Goal: Information Seeking & Learning: Learn about a topic

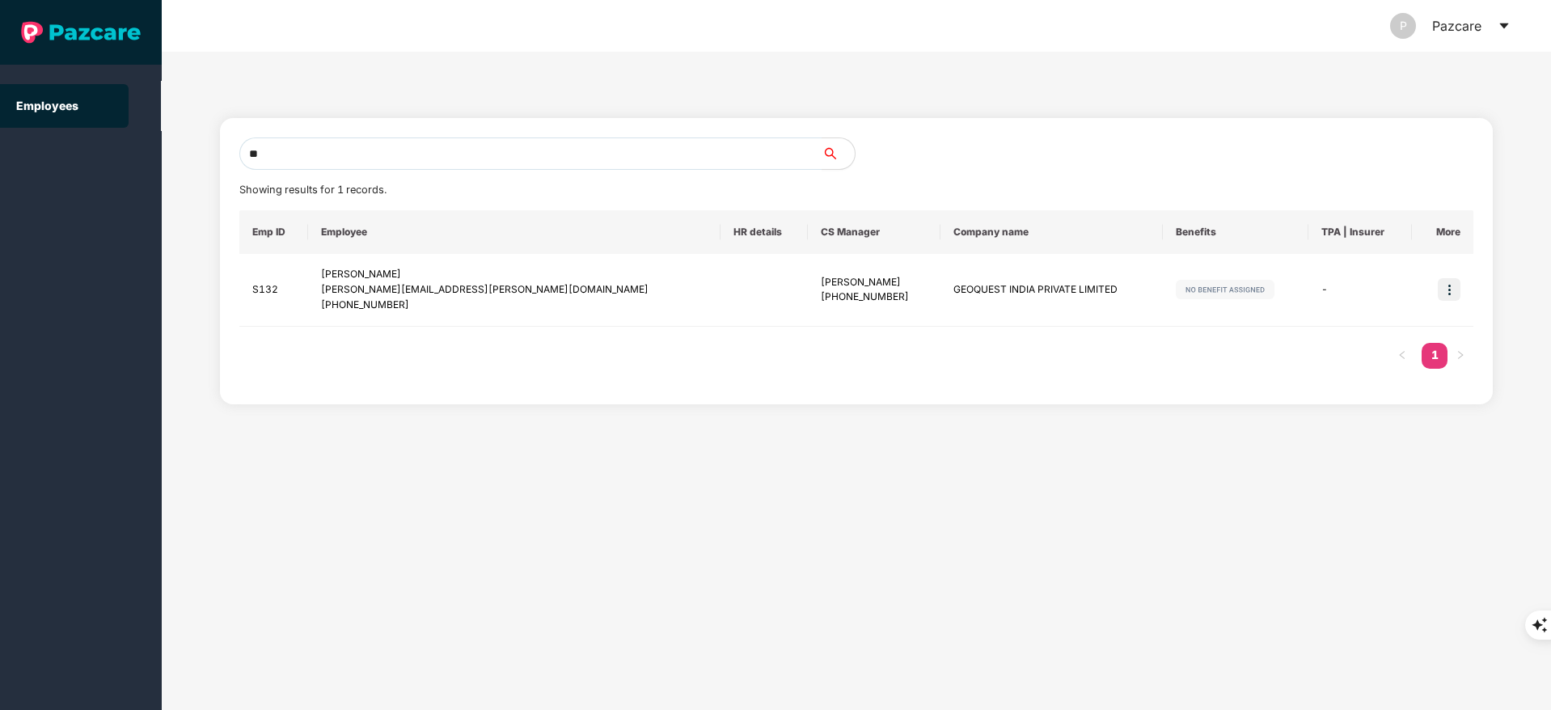
type input "*"
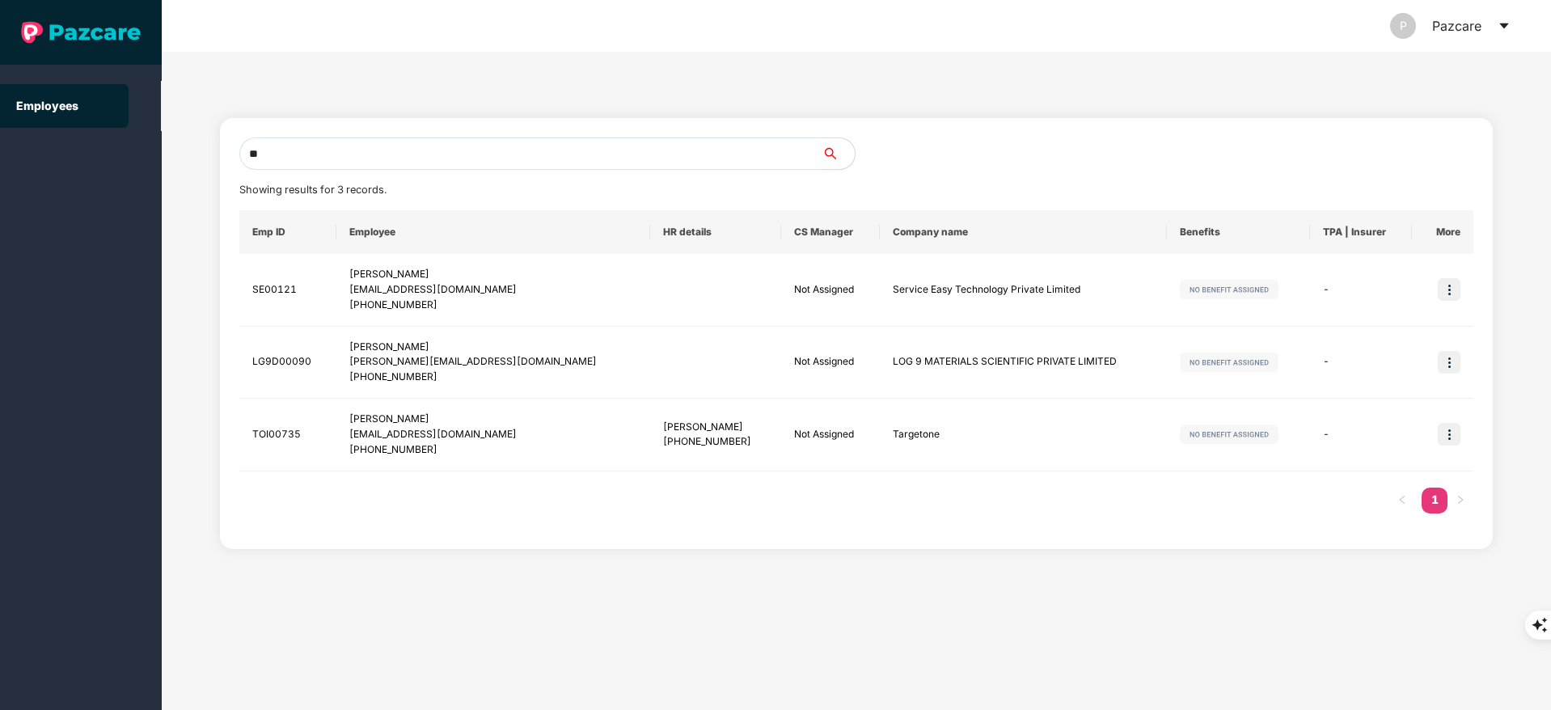
type input "*"
paste input "**********"
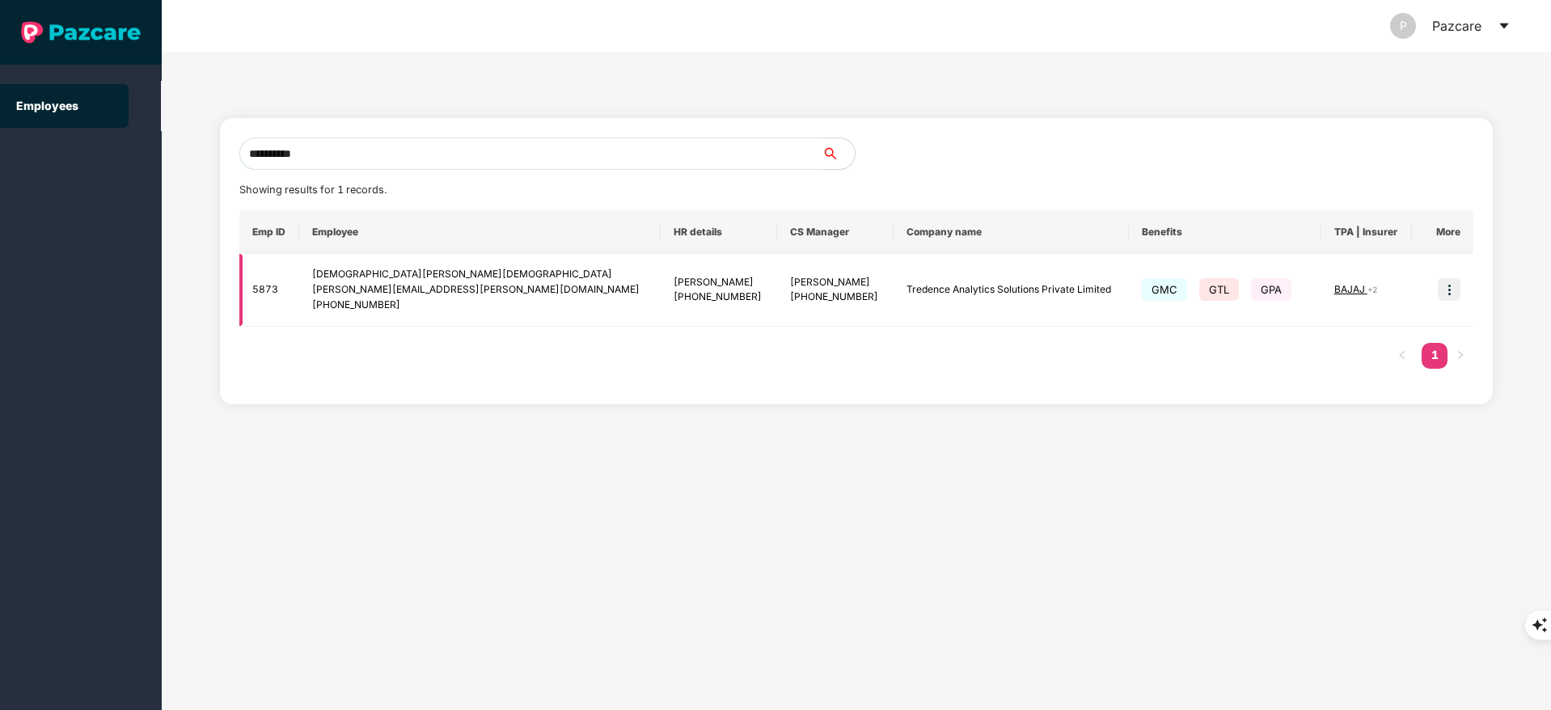
type input "**********"
click at [1444, 281] on img at bounding box center [1449, 289] width 23 height 23
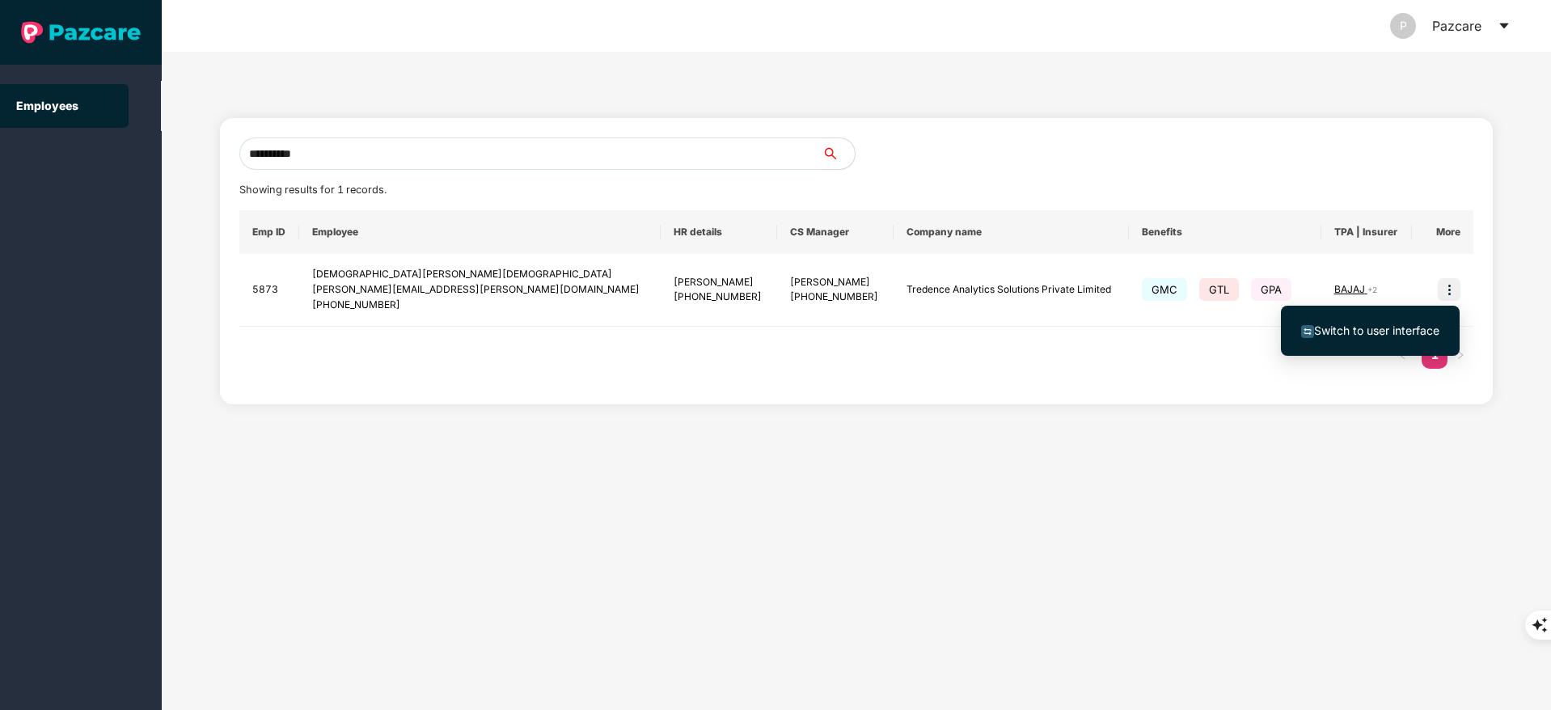
click at [1364, 330] on span "Switch to user interface" at bounding box center [1376, 330] width 125 height 14
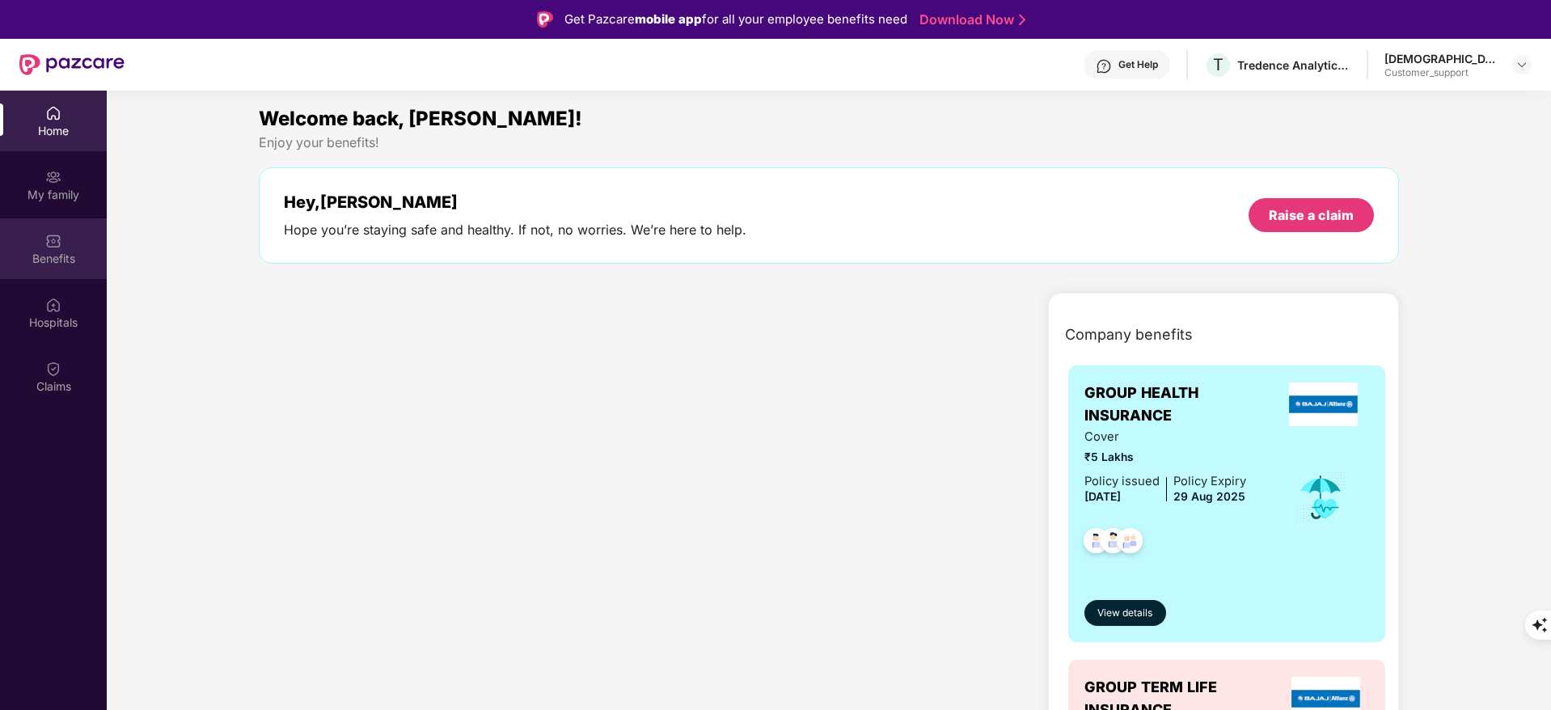
click at [49, 278] on div "Benefits" at bounding box center [53, 248] width 107 height 61
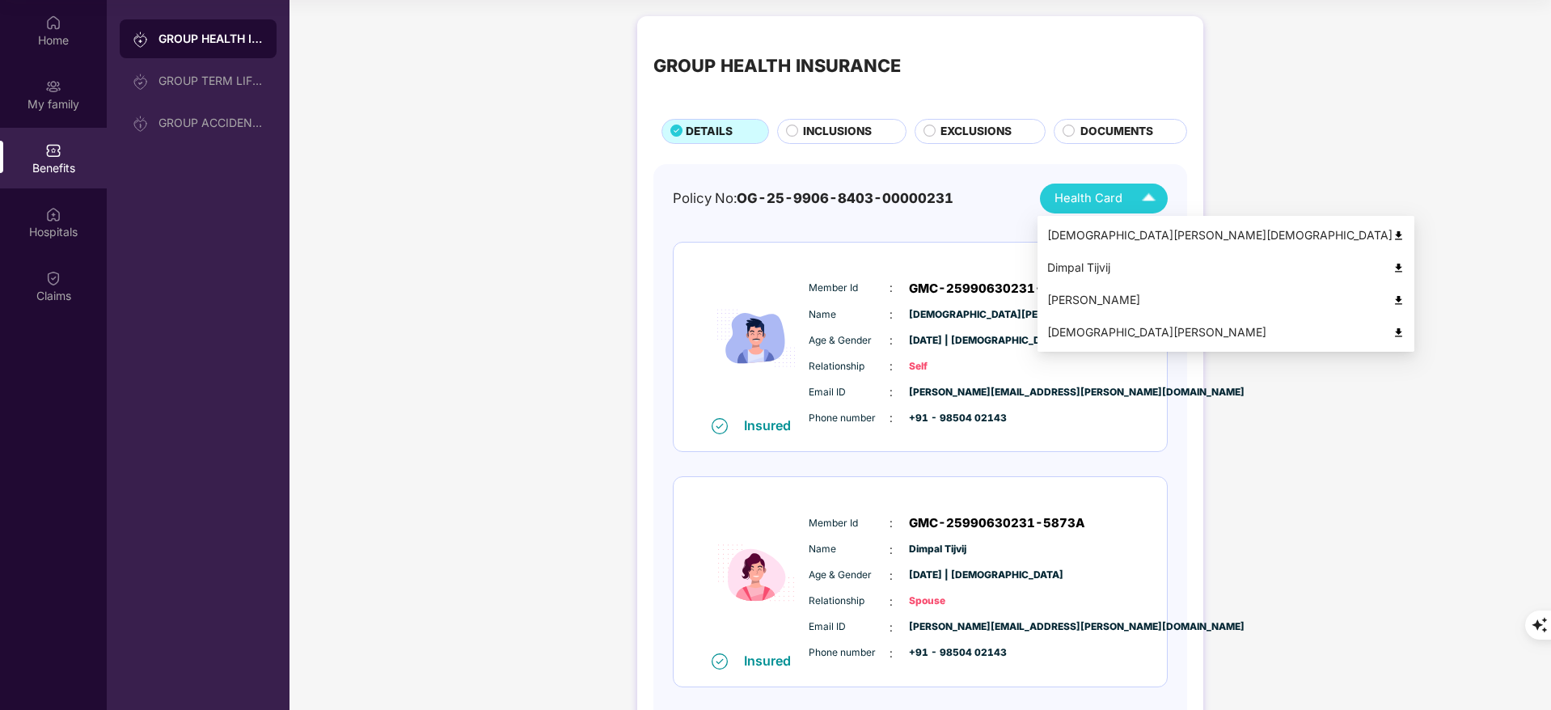
click at [1393, 294] on img at bounding box center [1399, 300] width 12 height 12
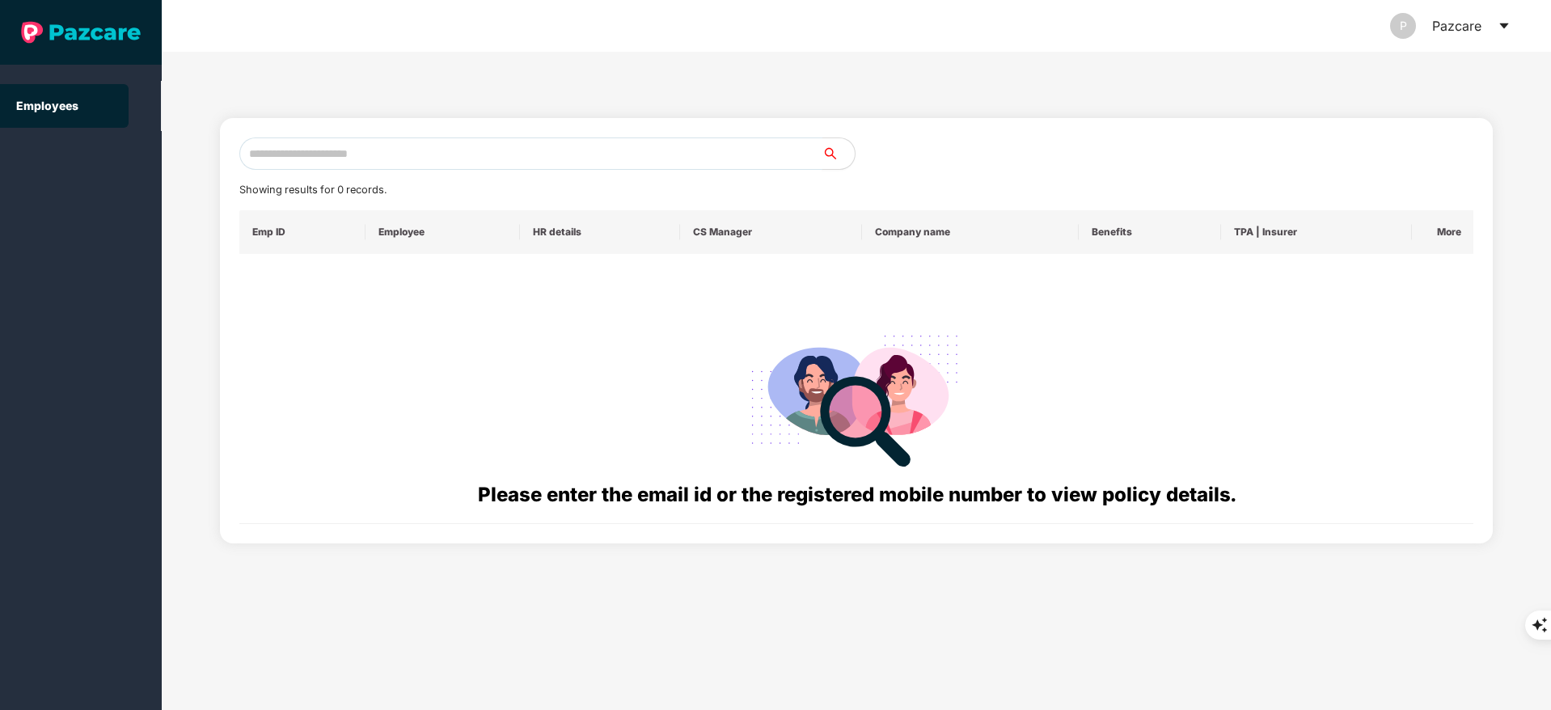
click at [290, 160] on input "text" at bounding box center [530, 153] width 583 height 32
paste input "**********"
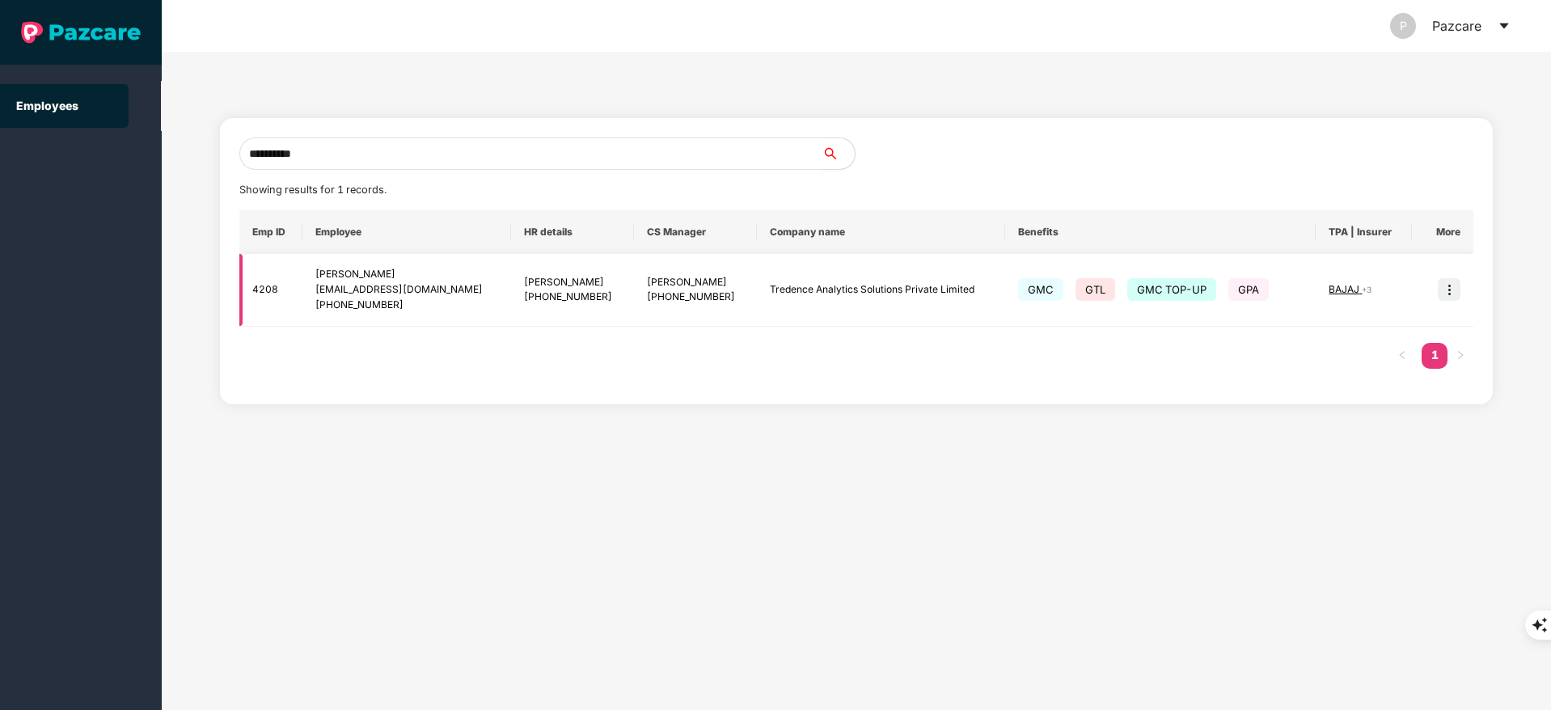
type input "**********"
click at [1450, 290] on img at bounding box center [1449, 289] width 23 height 23
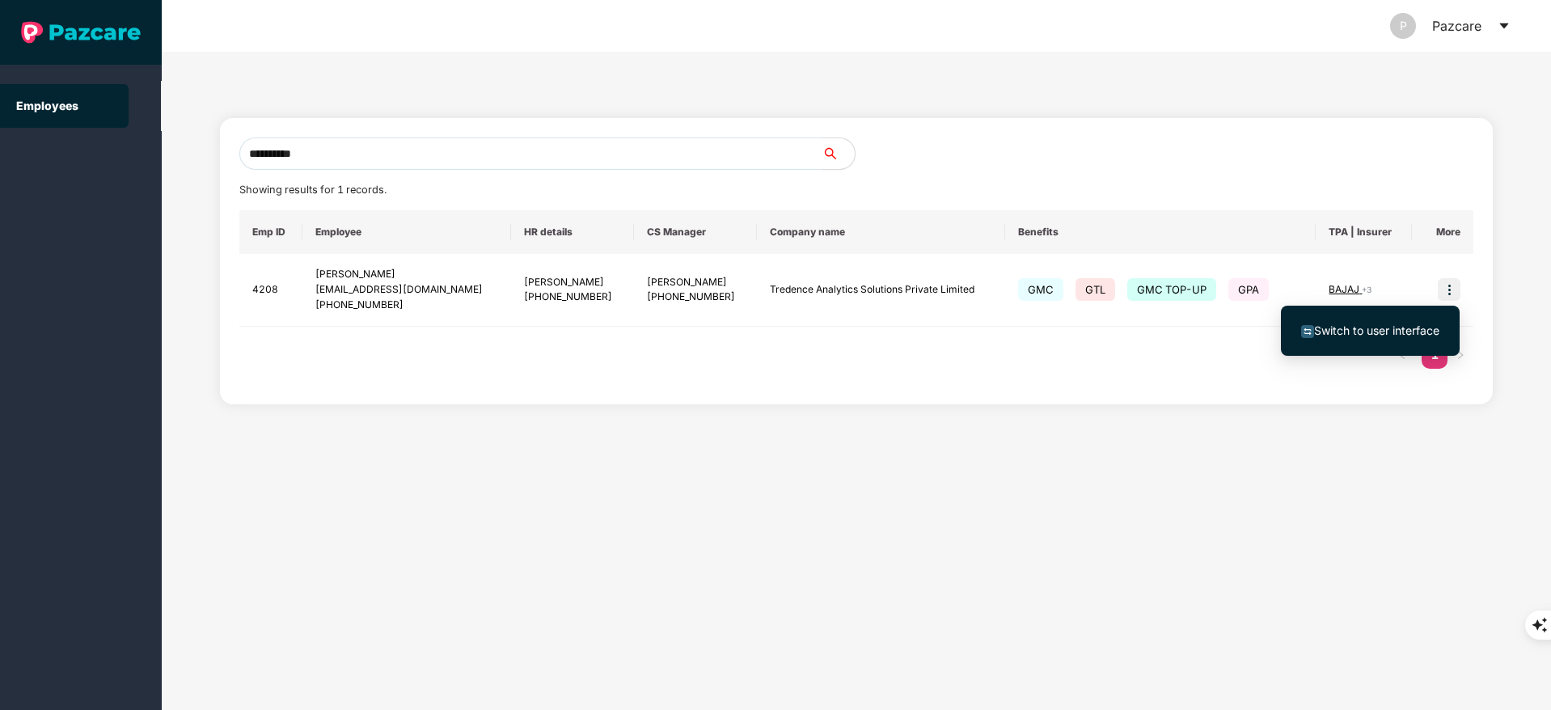
click at [1388, 334] on span "Switch to user interface" at bounding box center [1376, 330] width 125 height 14
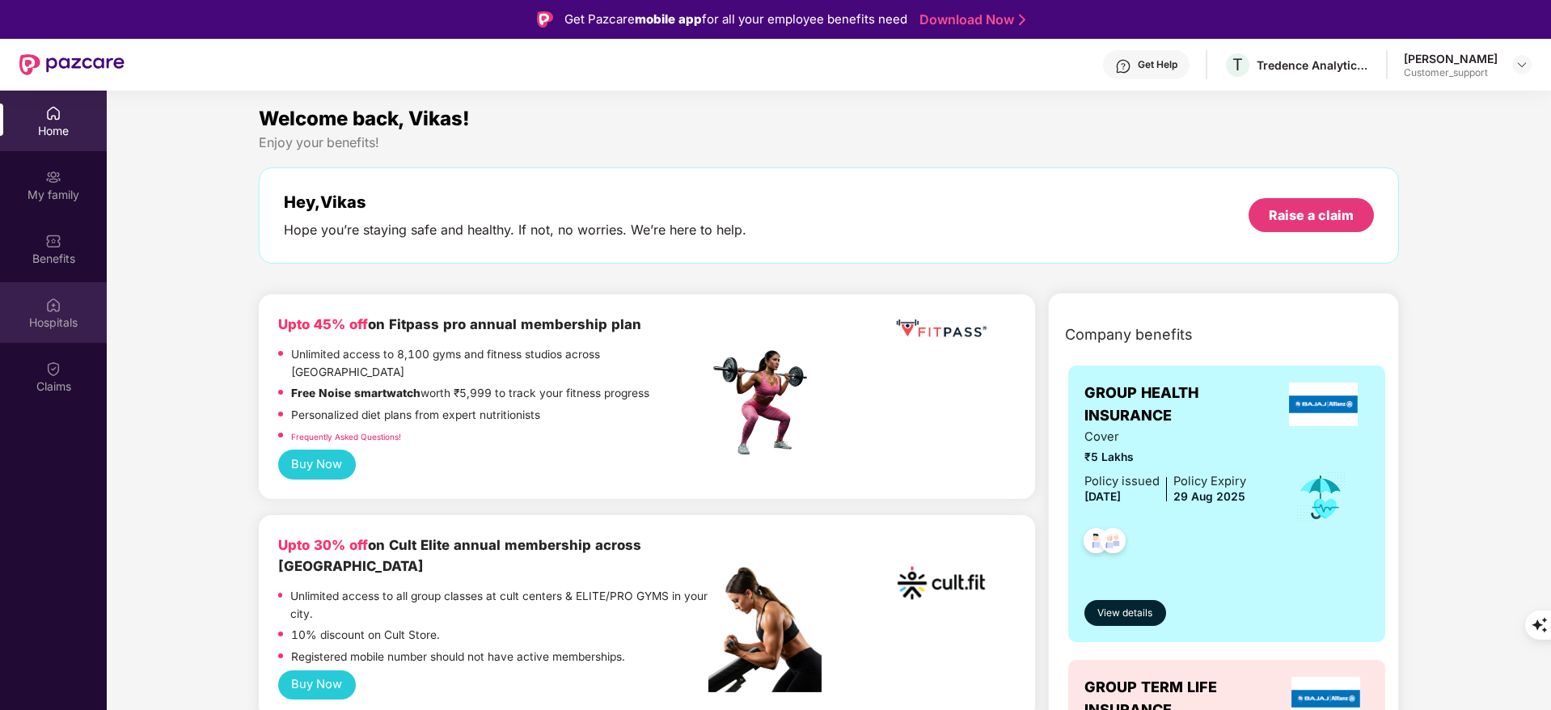
click at [55, 302] on img at bounding box center [53, 305] width 16 height 16
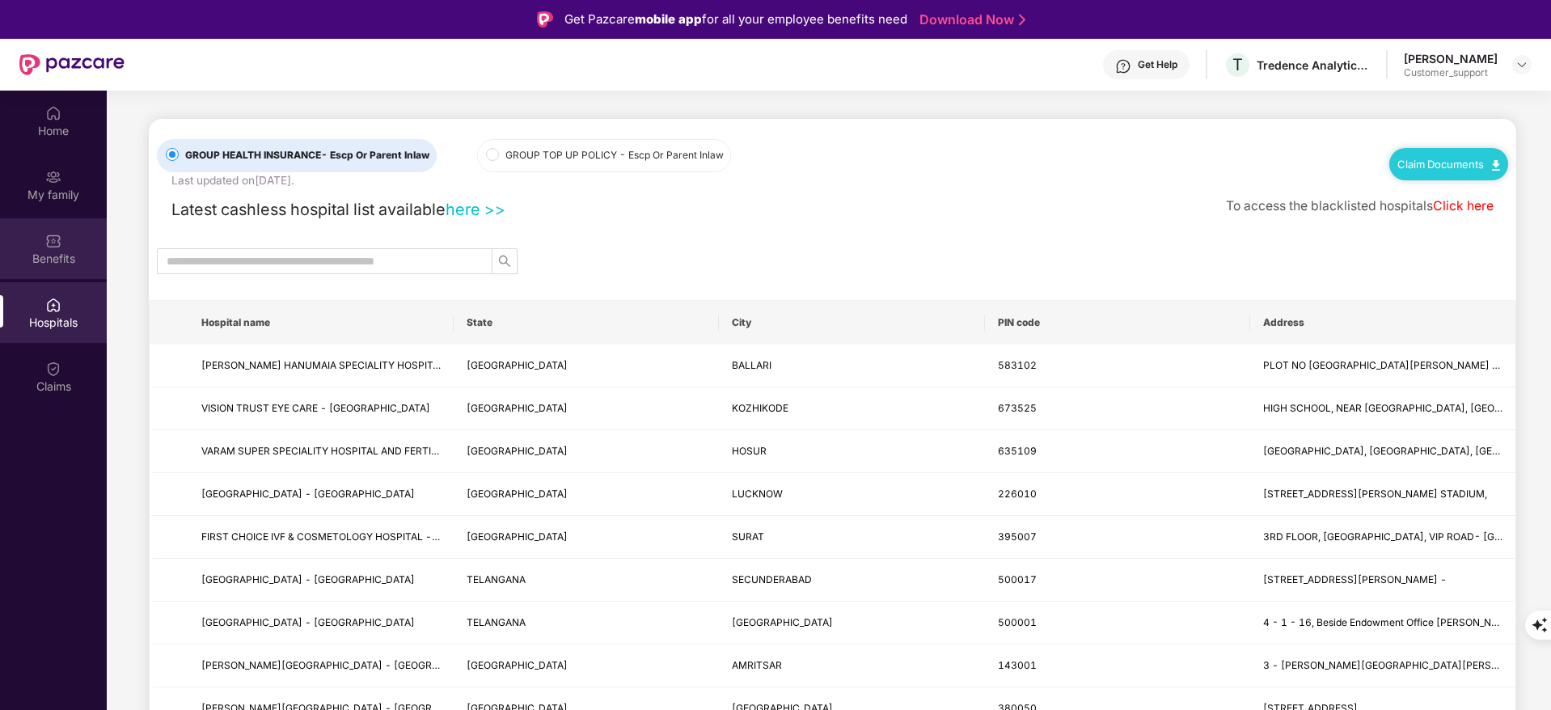
click at [35, 257] on div "Benefits" at bounding box center [53, 259] width 107 height 16
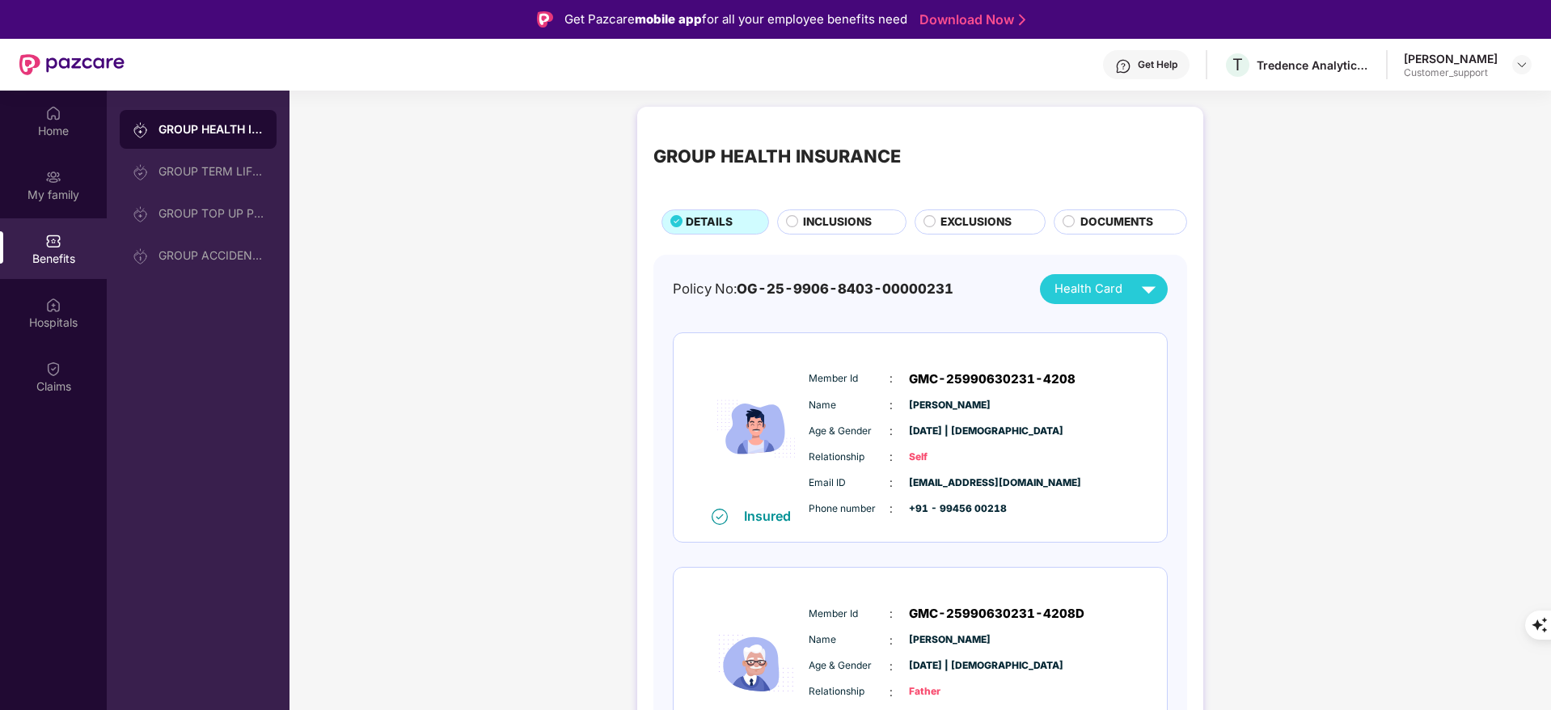
click at [833, 216] on span "INCLUSIONS" at bounding box center [837, 222] width 69 height 18
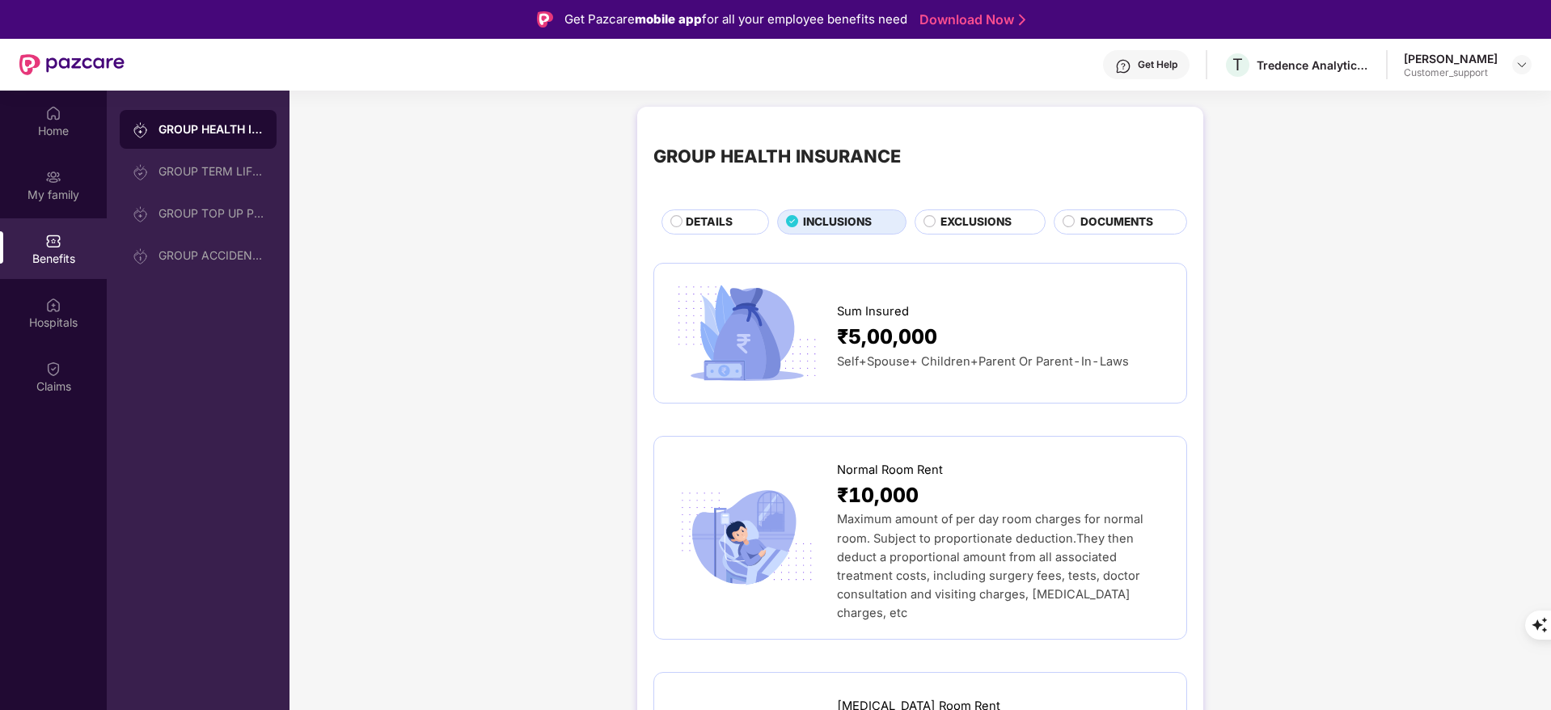
click at [940, 211] on div "EXCLUSIONS" at bounding box center [981, 221] width 132 height 25
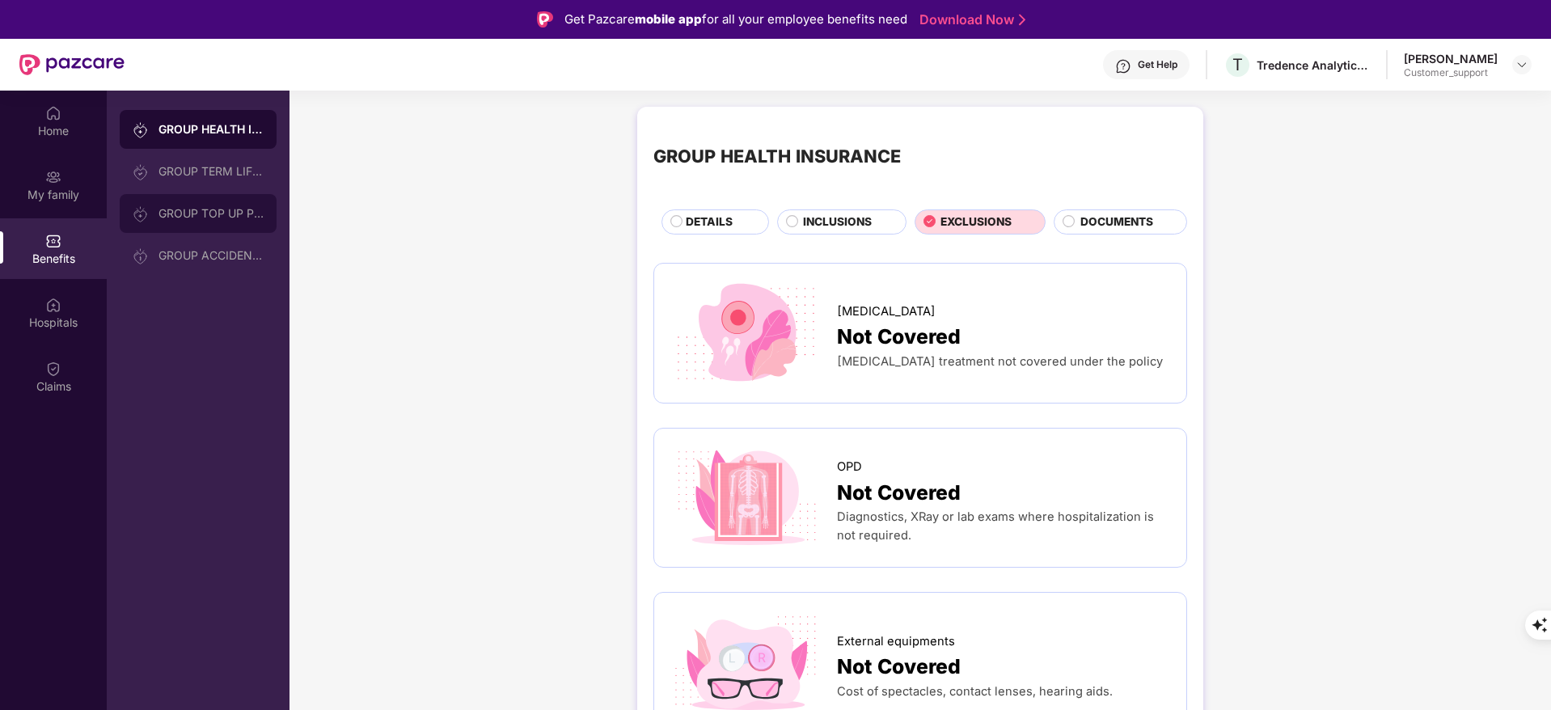
click at [218, 205] on div "GROUP TOP UP POLICY" at bounding box center [198, 213] width 157 height 39
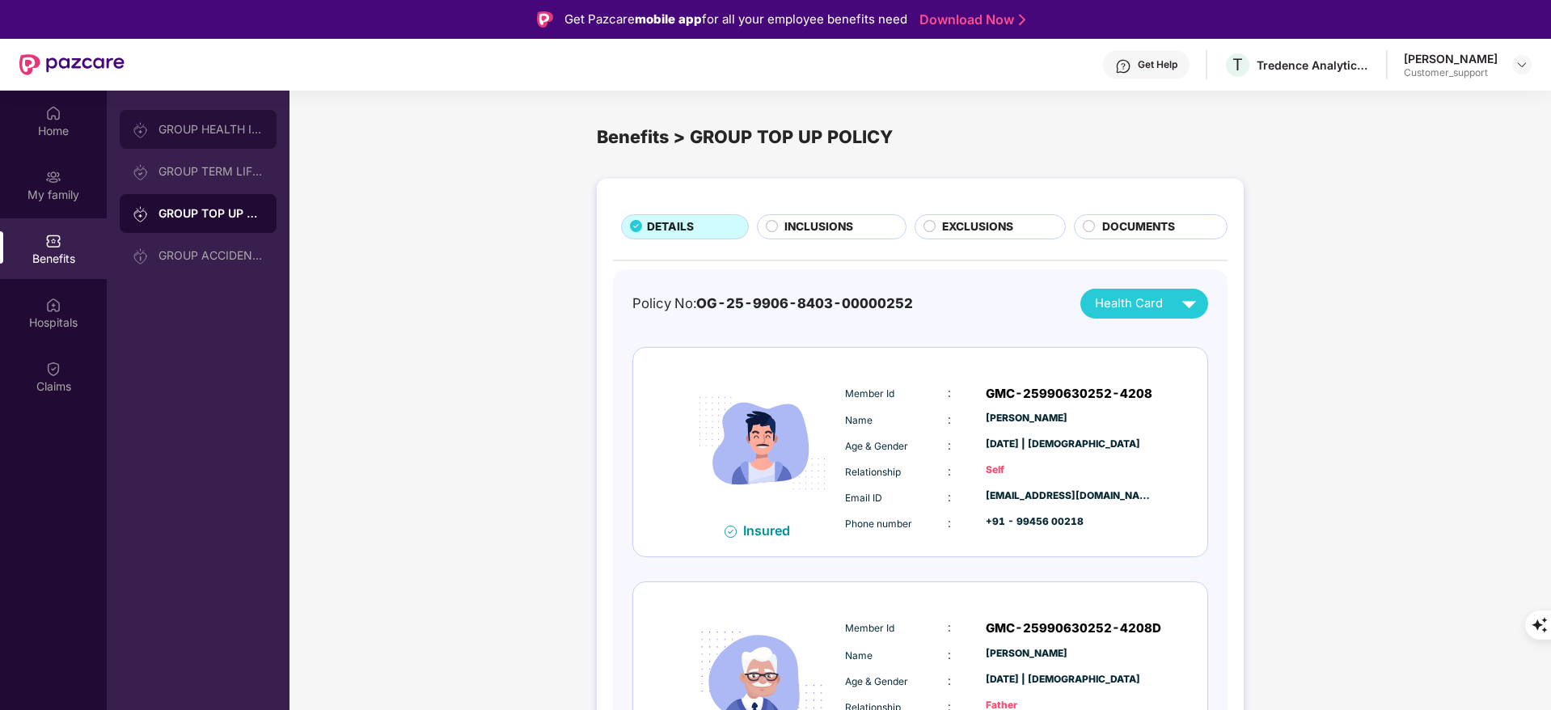
click at [211, 137] on div "GROUP HEALTH INSURANCE" at bounding box center [198, 129] width 157 height 39
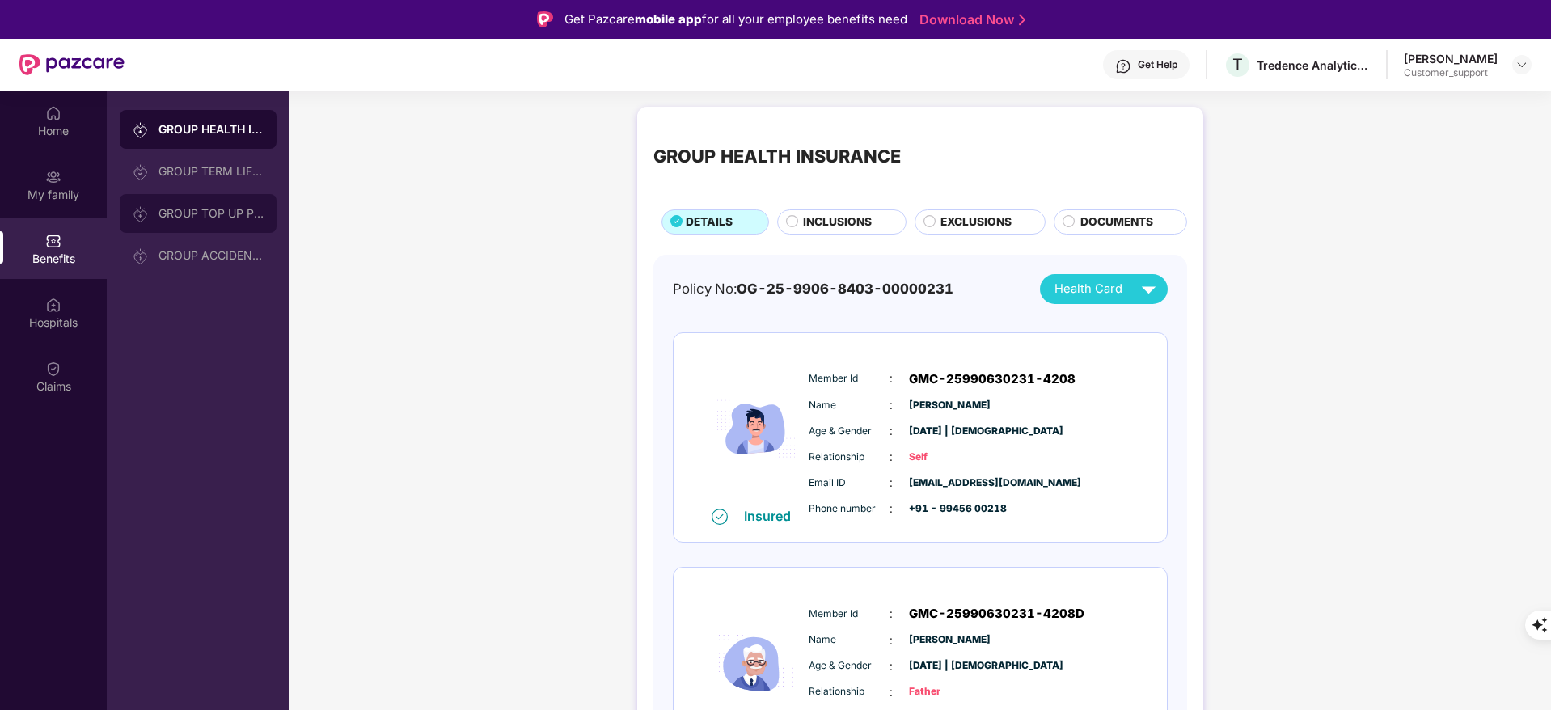
click at [235, 207] on div "GROUP TOP UP POLICY" at bounding box center [211, 213] width 105 height 13
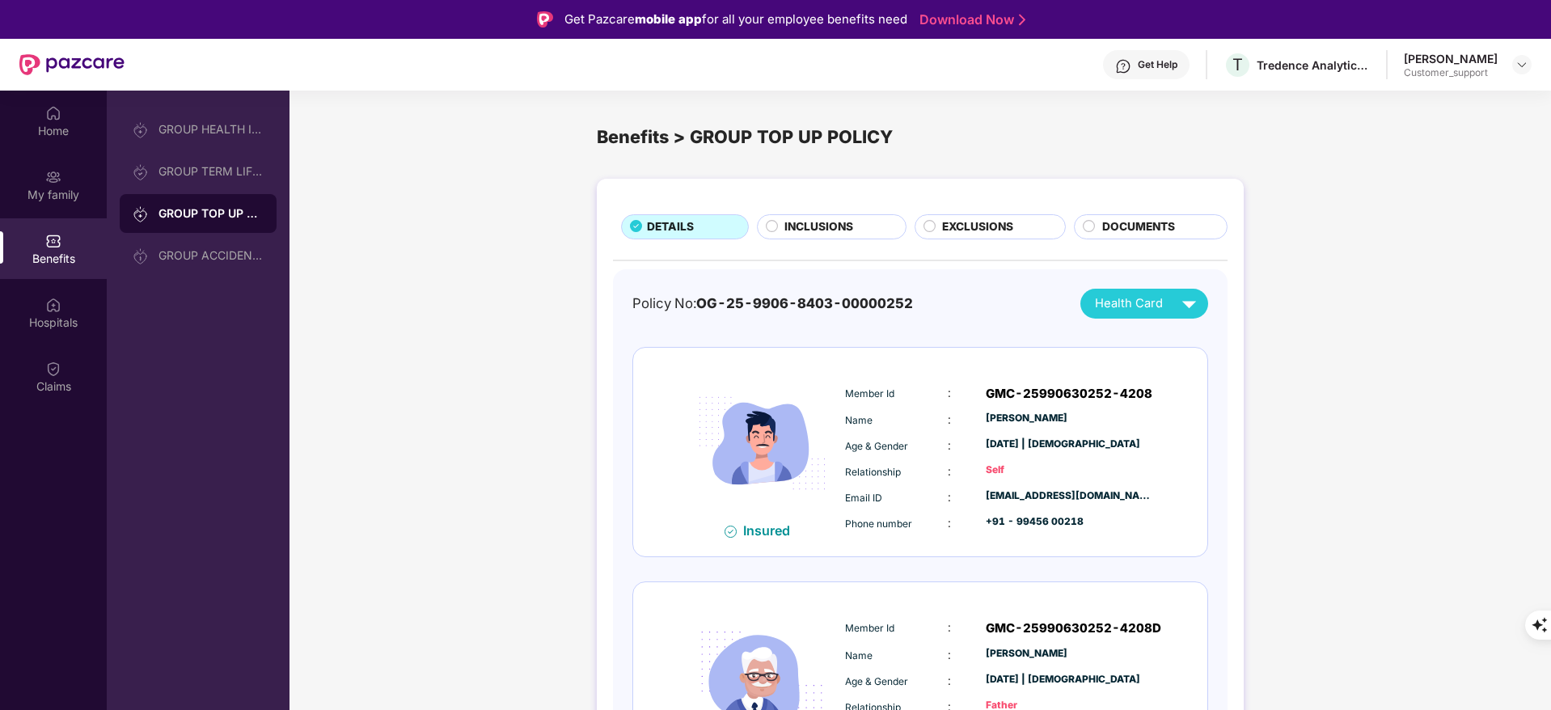
click at [840, 216] on div "INCLUSIONS" at bounding box center [832, 226] width 150 height 25
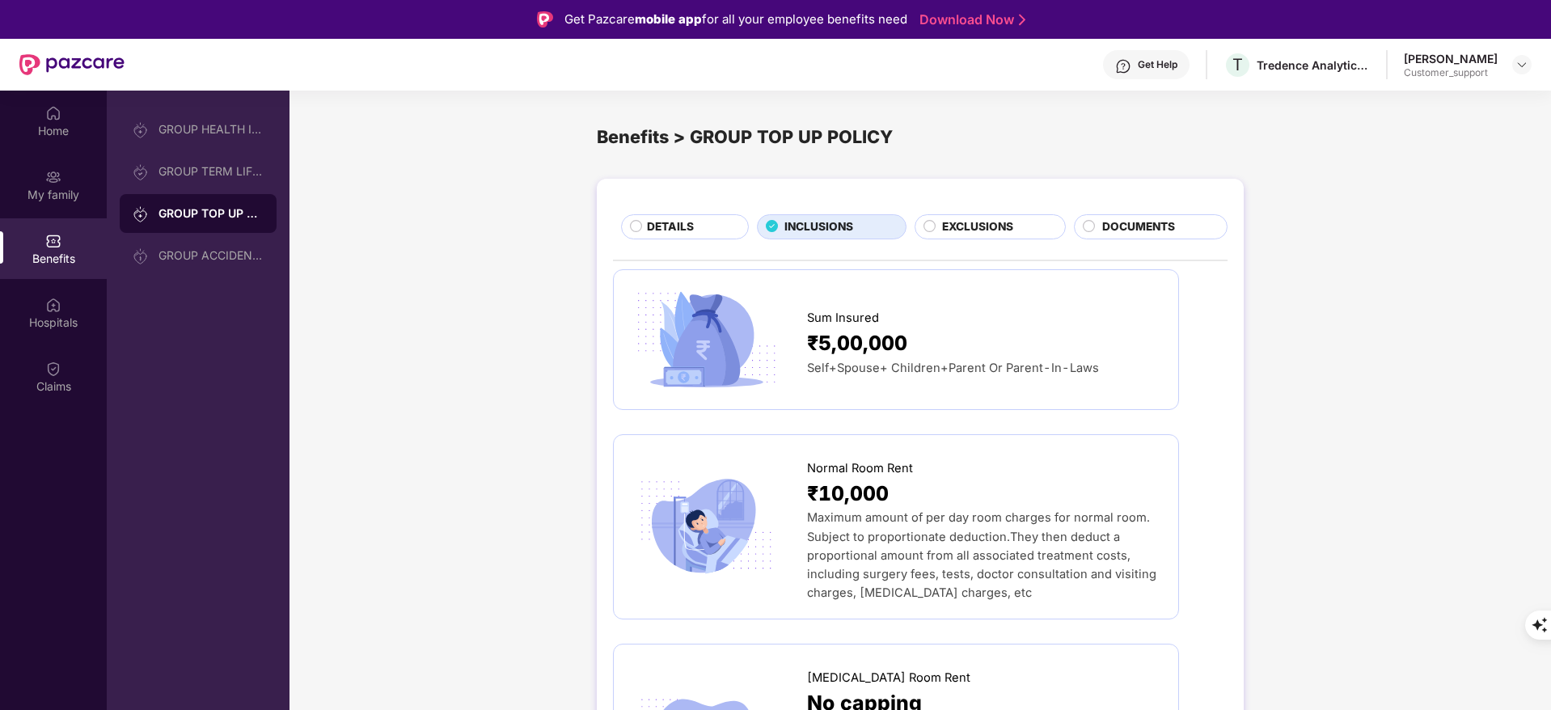
click at [991, 219] on span "EXCLUSIONS" at bounding box center [977, 227] width 71 height 18
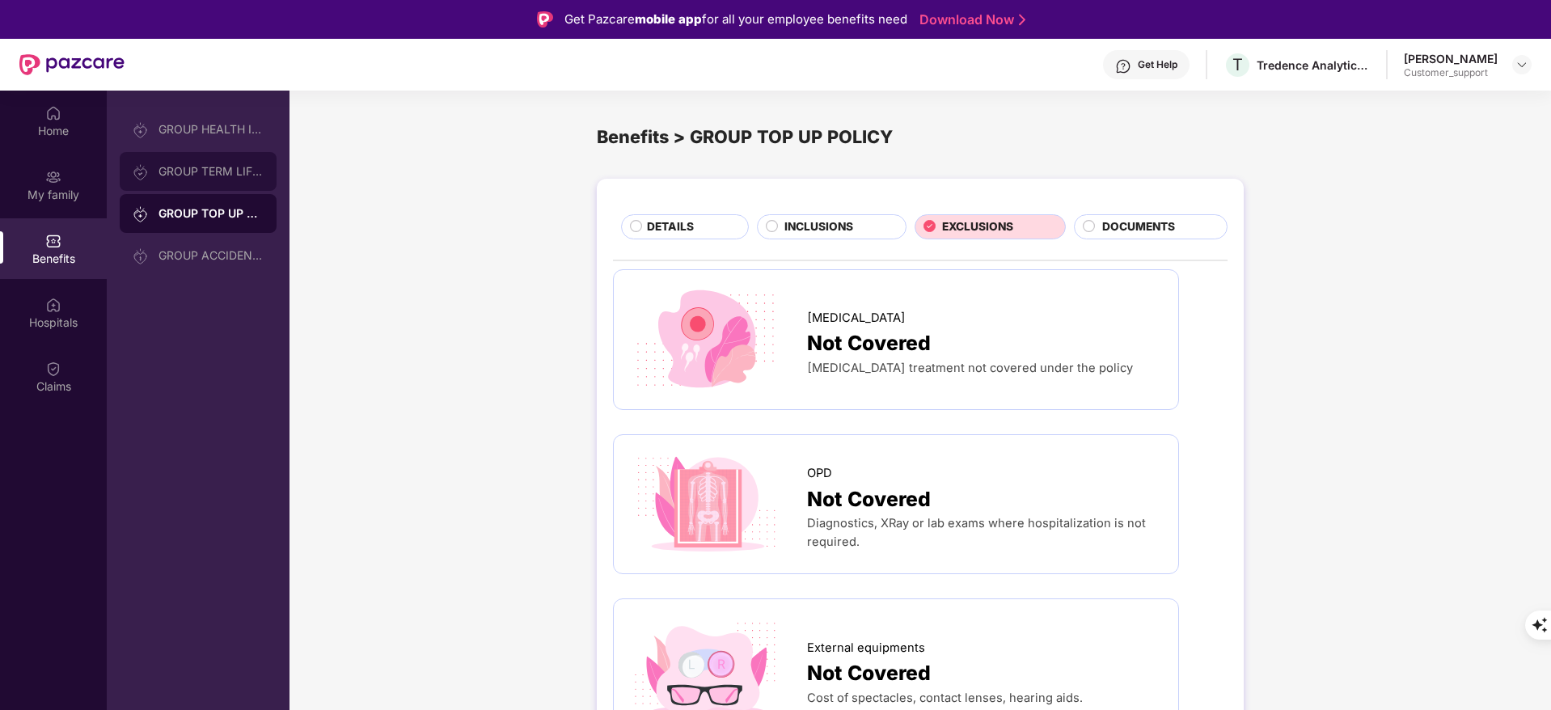
click at [249, 181] on div "GROUP TERM LIFE INSURANCE" at bounding box center [198, 171] width 157 height 39
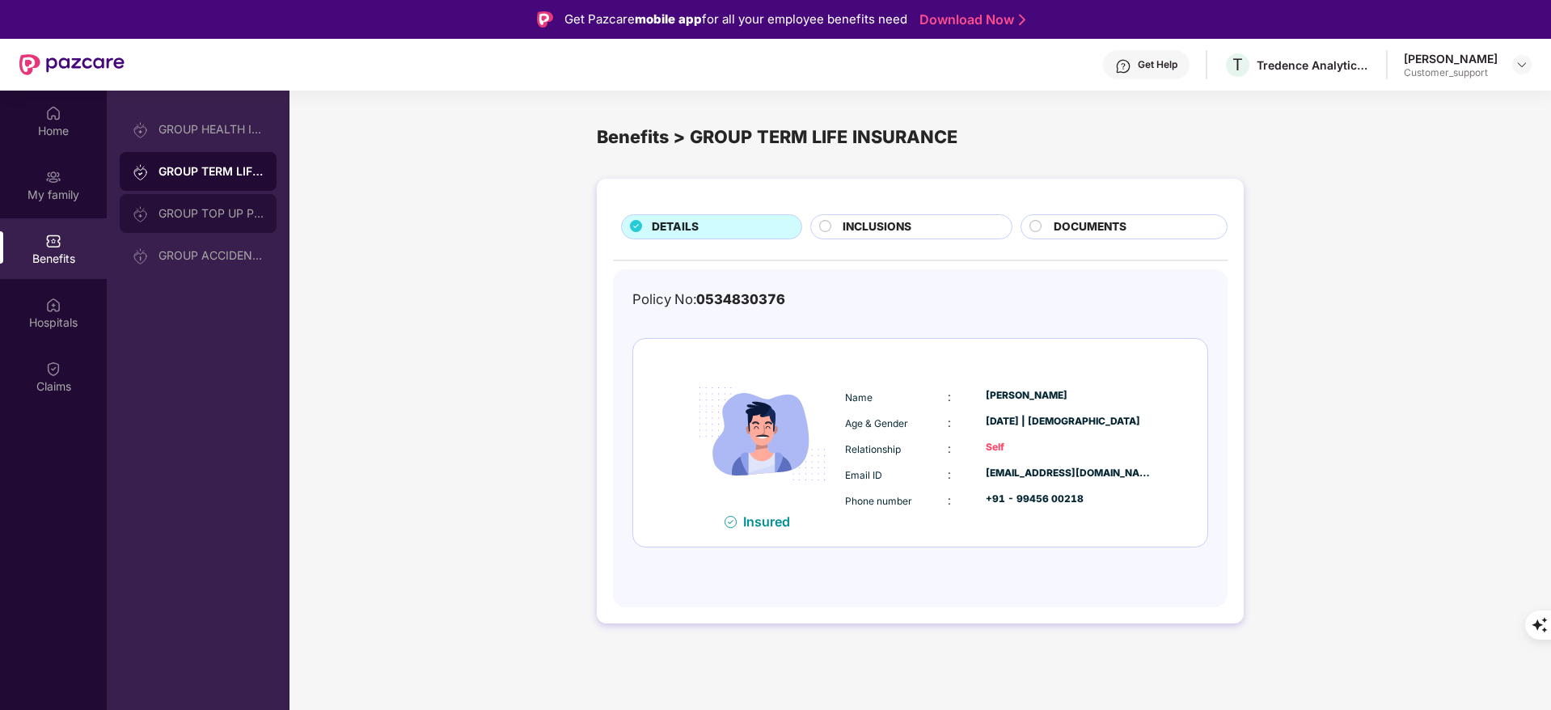
click at [206, 221] on div "GROUP TOP UP POLICY" at bounding box center [198, 213] width 157 height 39
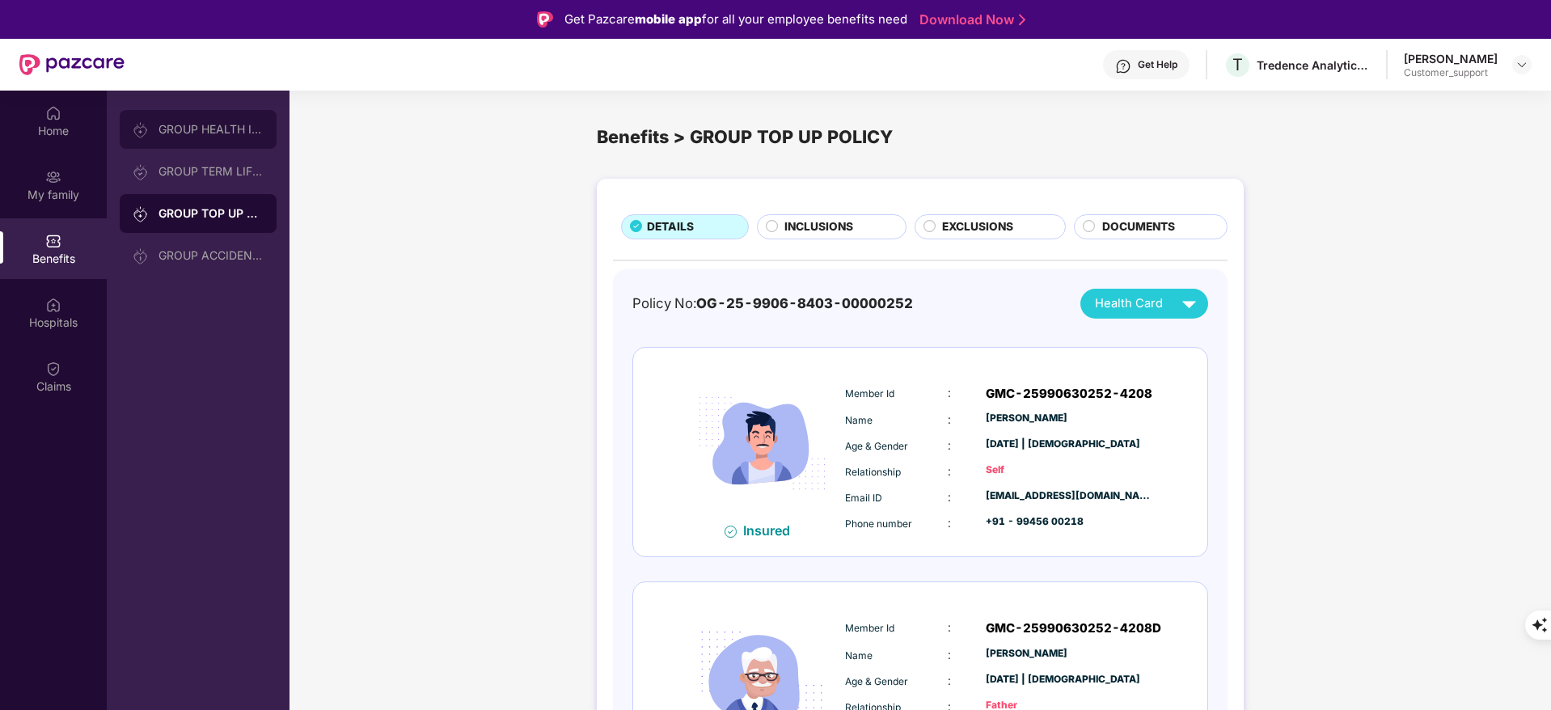
click at [202, 120] on div "GROUP HEALTH INSURANCE" at bounding box center [198, 129] width 157 height 39
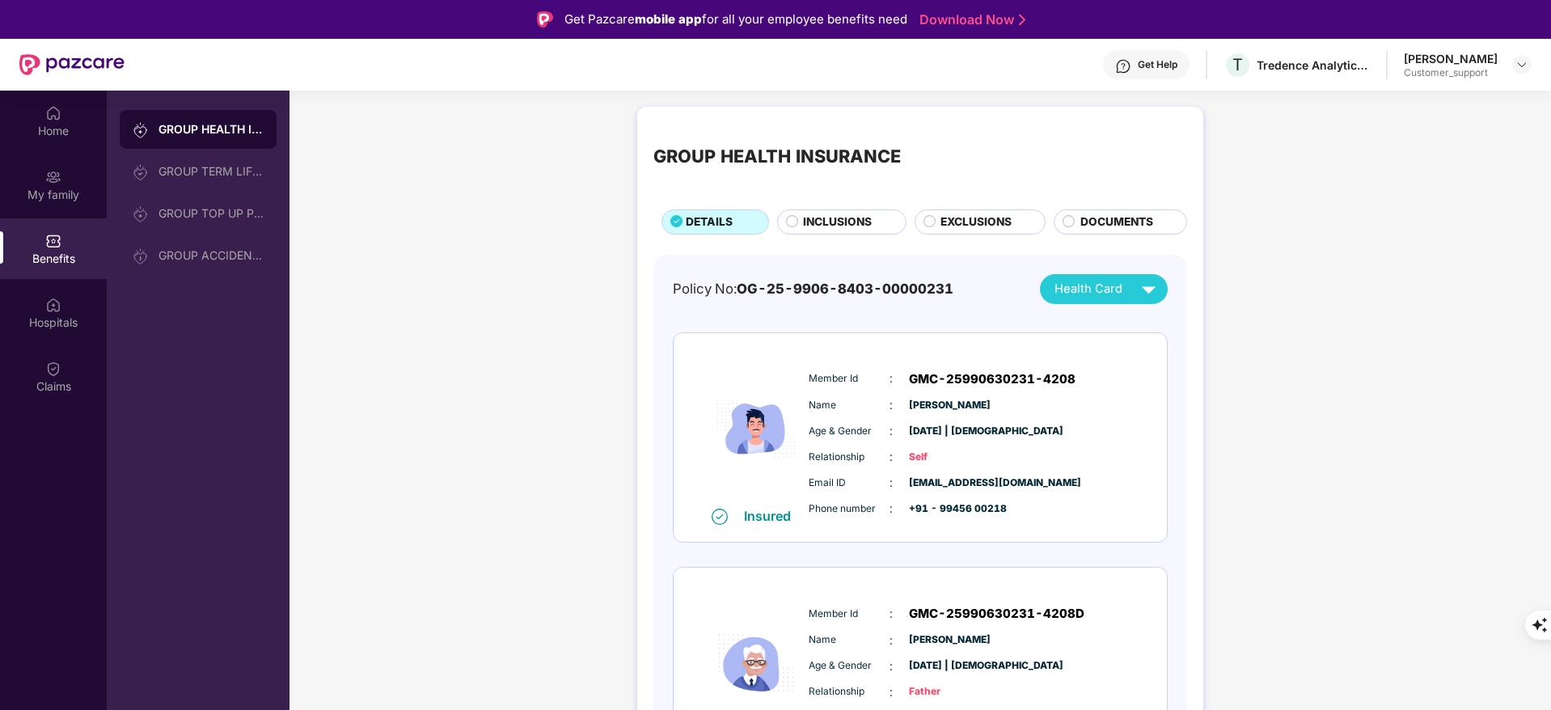
click at [849, 230] on span "INCLUSIONS" at bounding box center [837, 222] width 69 height 18
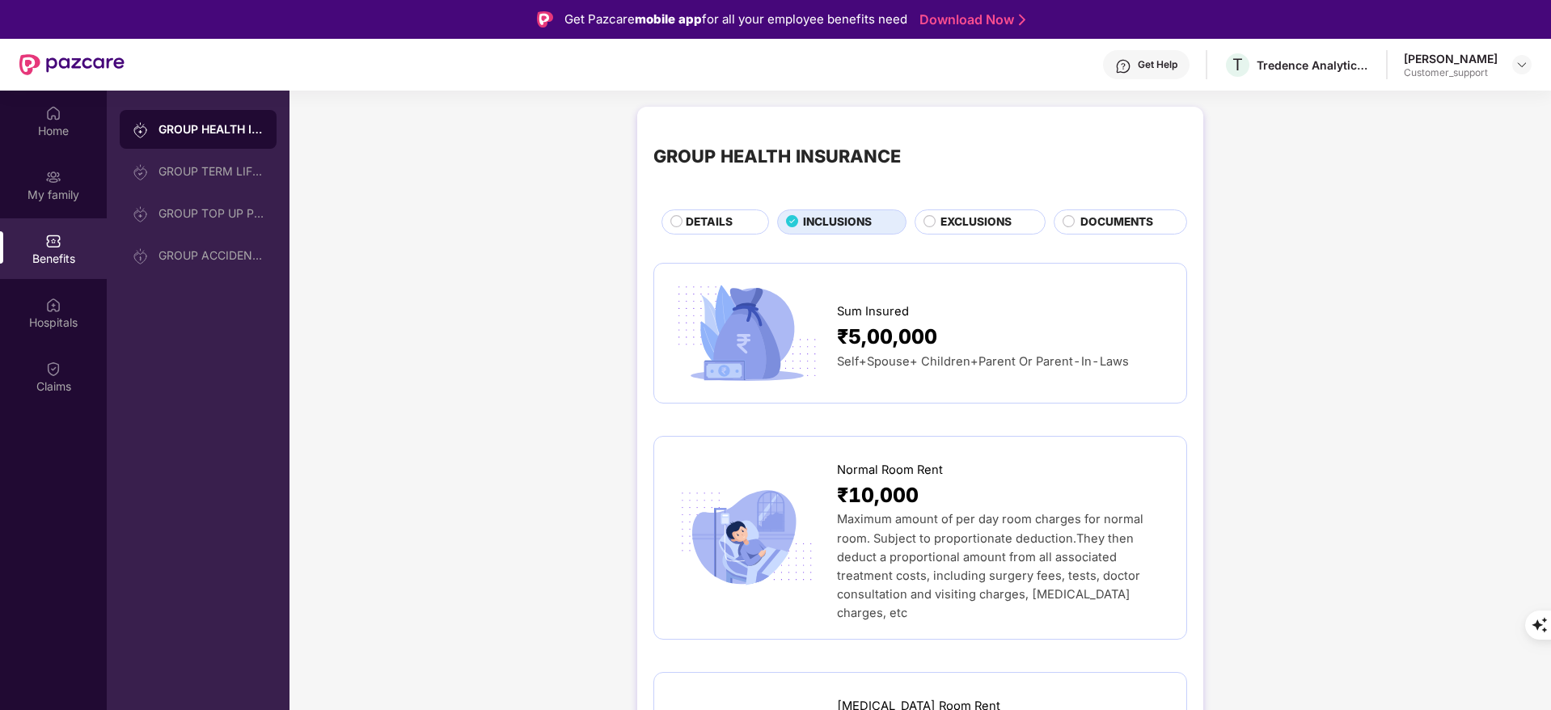
click at [971, 220] on span "EXCLUSIONS" at bounding box center [975, 222] width 71 height 18
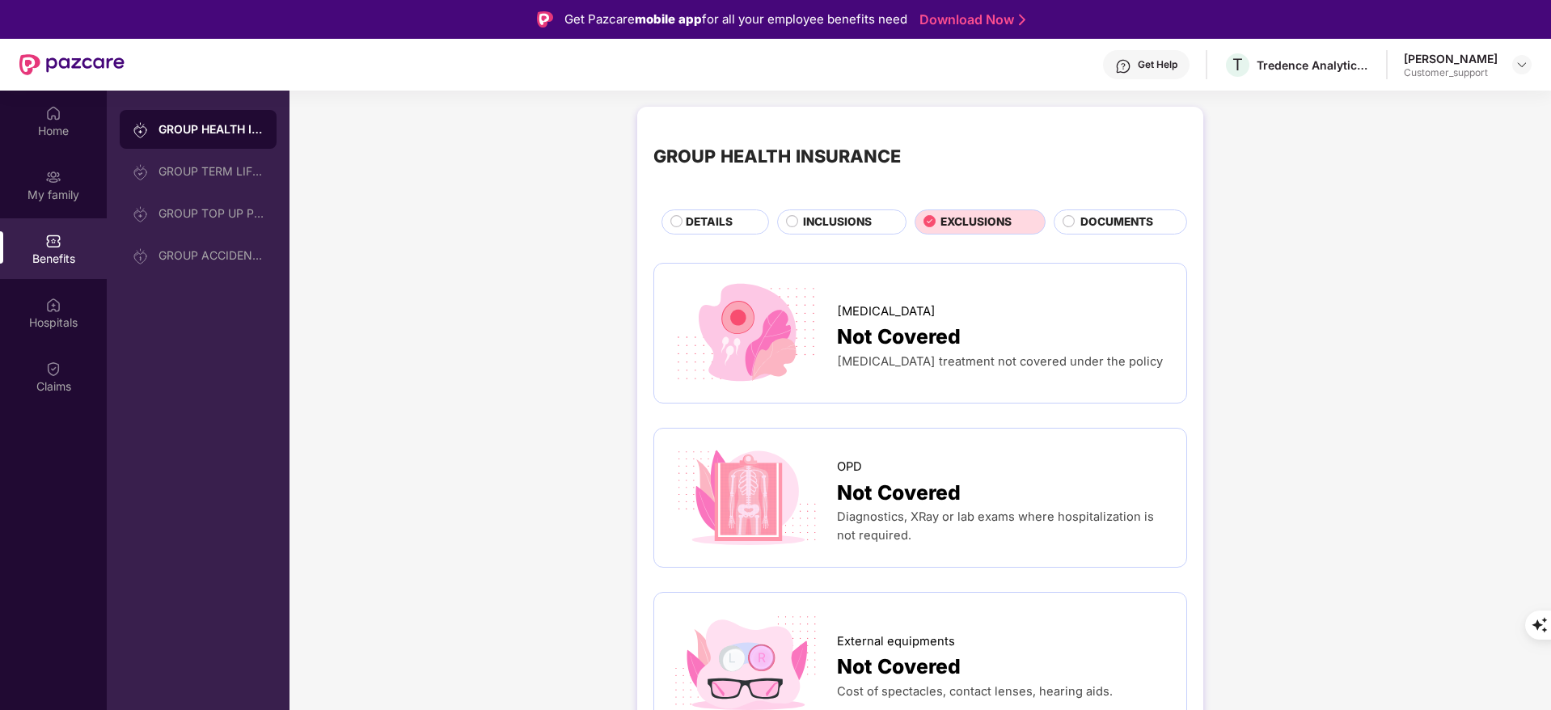
click at [823, 229] on span "INCLUSIONS" at bounding box center [837, 222] width 69 height 18
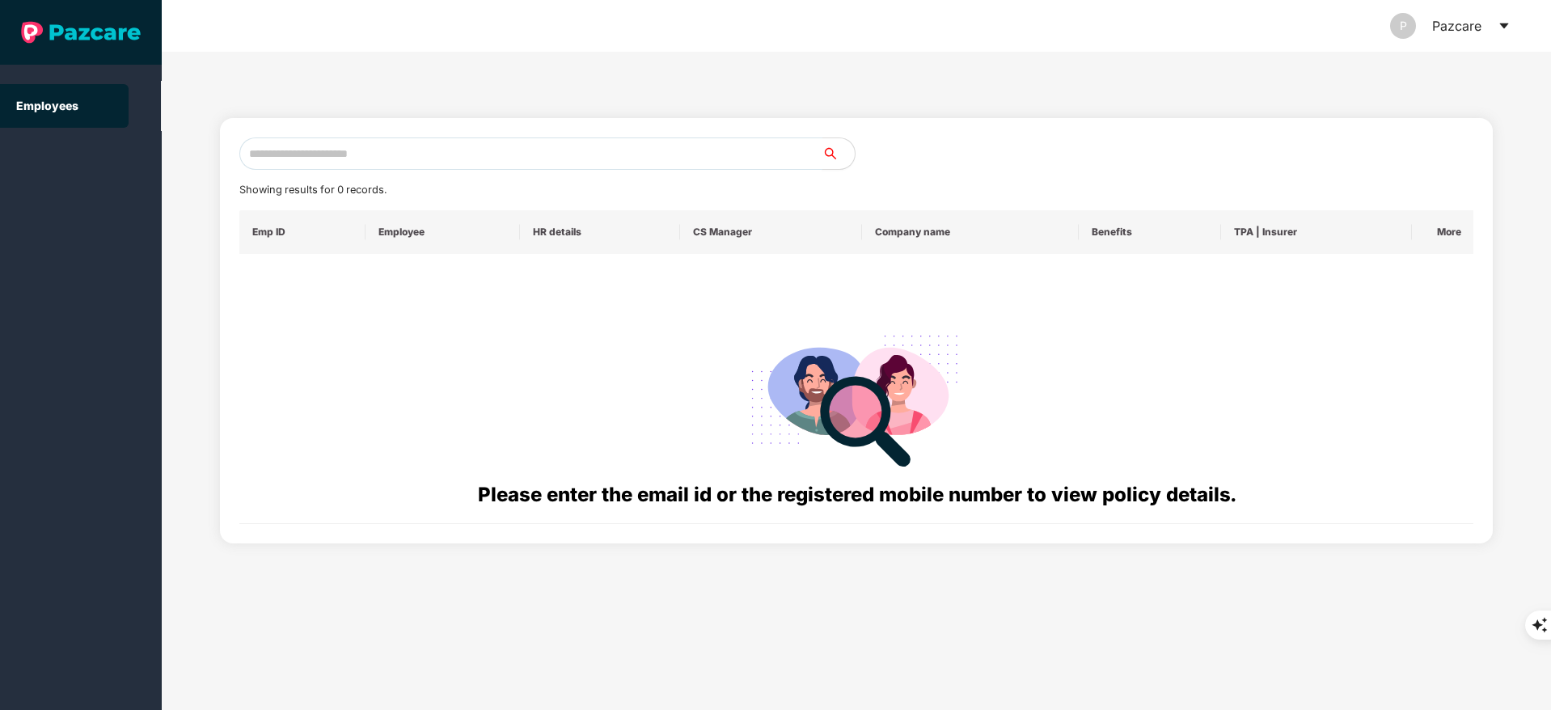
click at [310, 152] on input "text" at bounding box center [530, 153] width 583 height 32
paste input "**********"
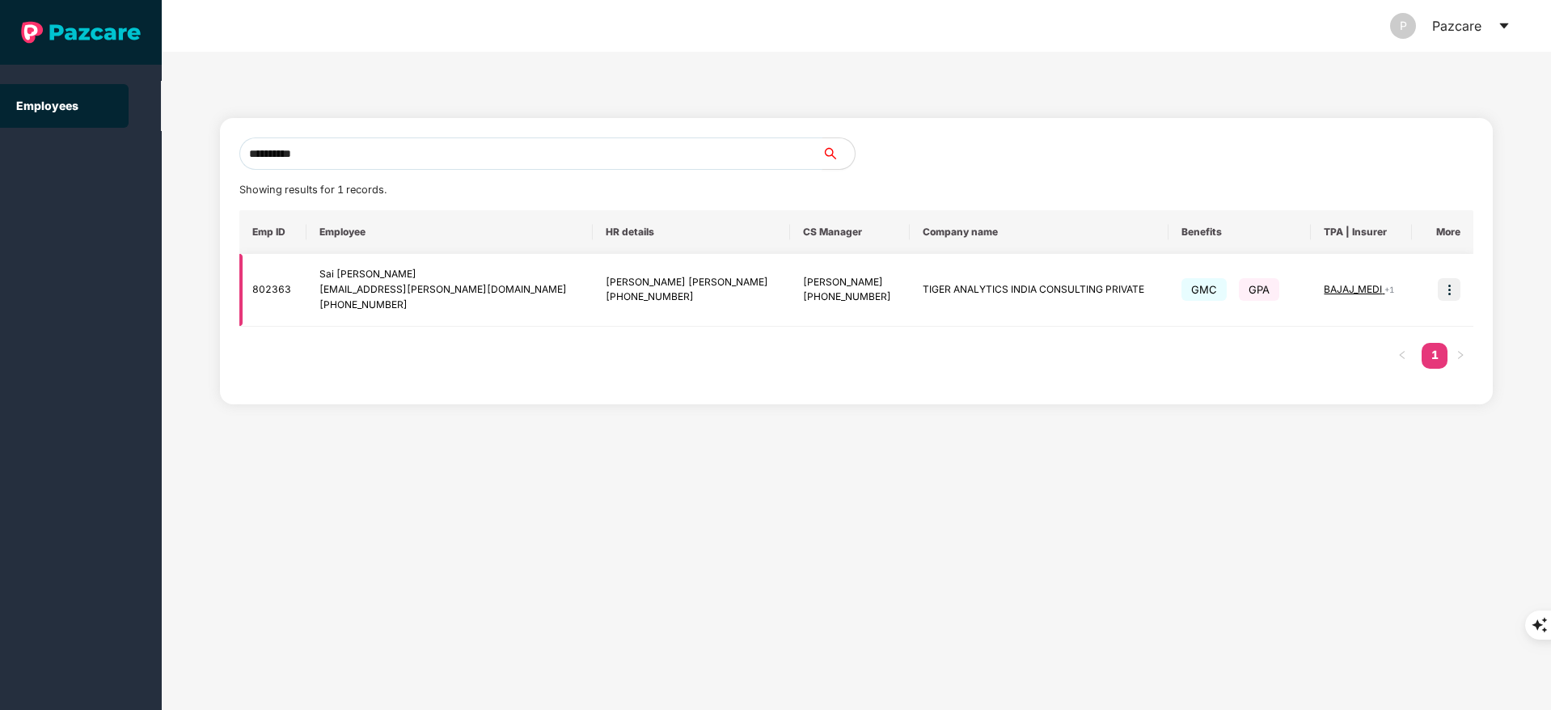
type input "**********"
click at [1449, 283] on img at bounding box center [1449, 289] width 23 height 23
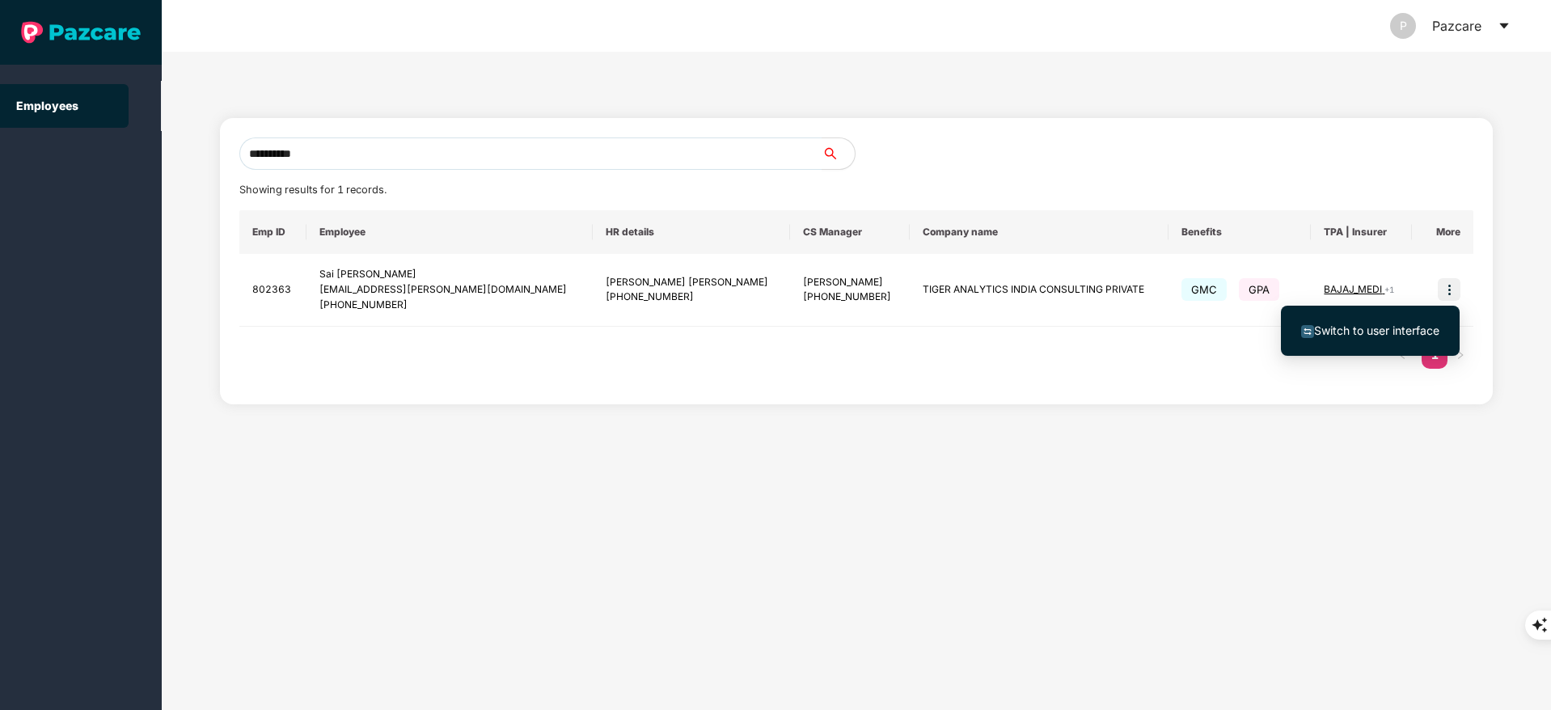
click at [1379, 329] on span "Switch to user interface" at bounding box center [1376, 330] width 125 height 14
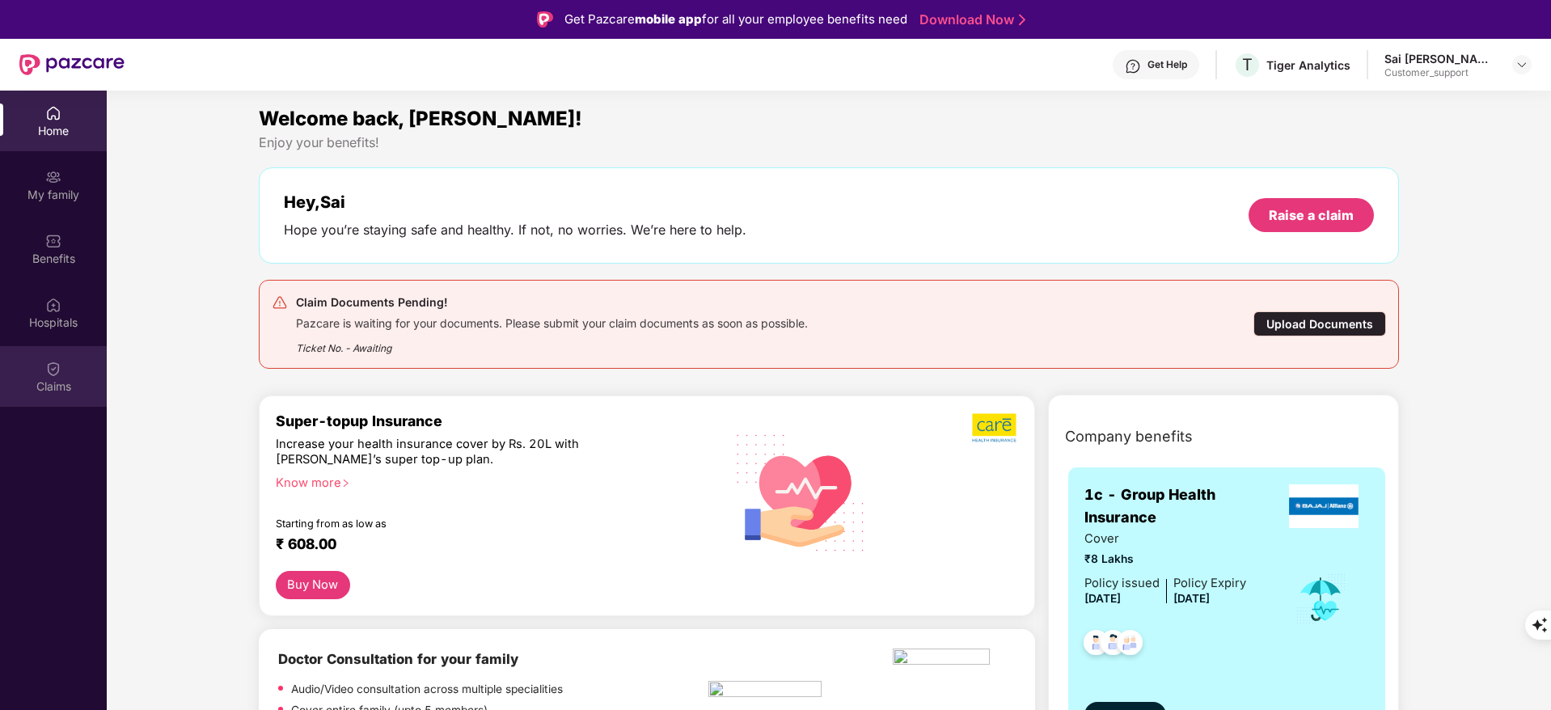
click at [46, 377] on div "Claims" at bounding box center [53, 376] width 107 height 61
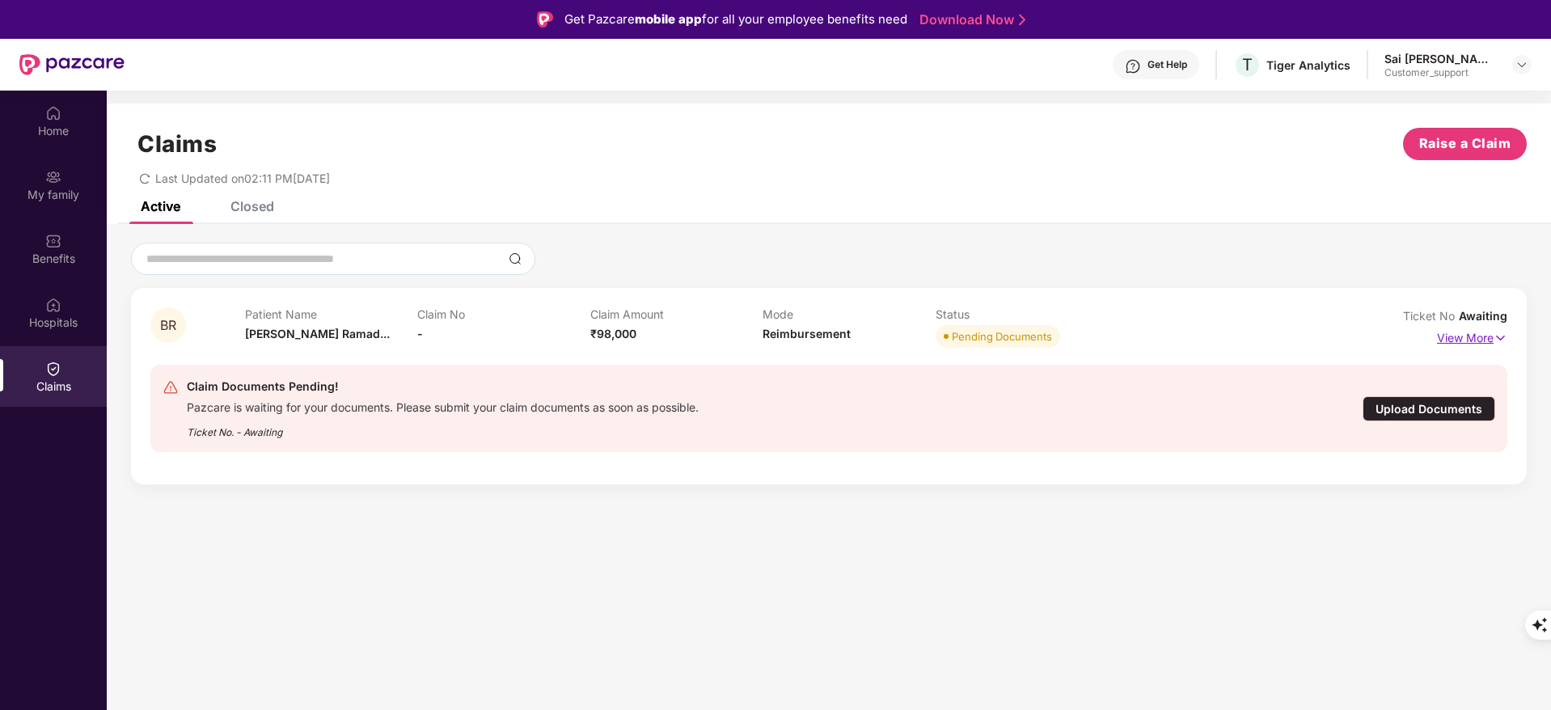
click at [1465, 340] on p "View More" at bounding box center [1472, 336] width 70 height 22
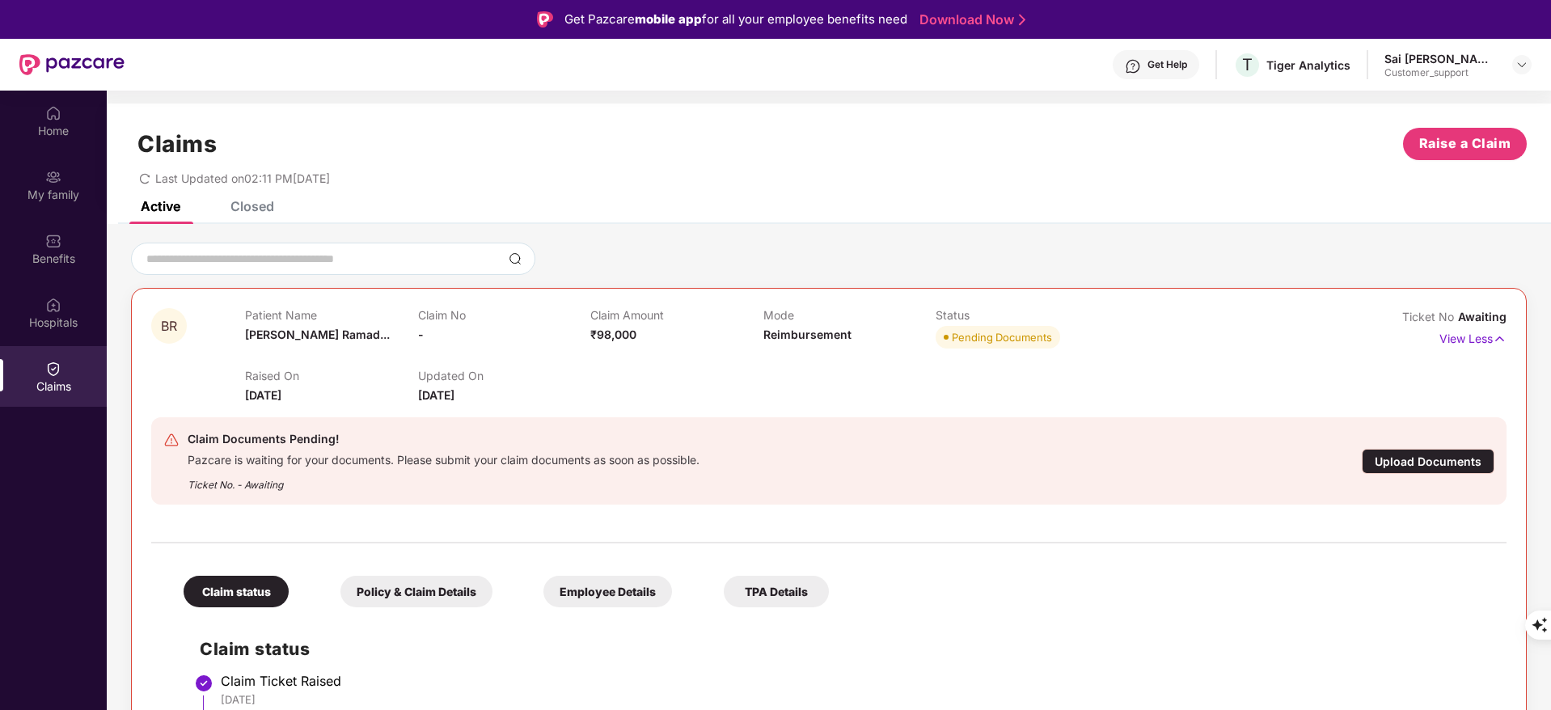
click at [236, 210] on div "Closed" at bounding box center [252, 206] width 44 height 16
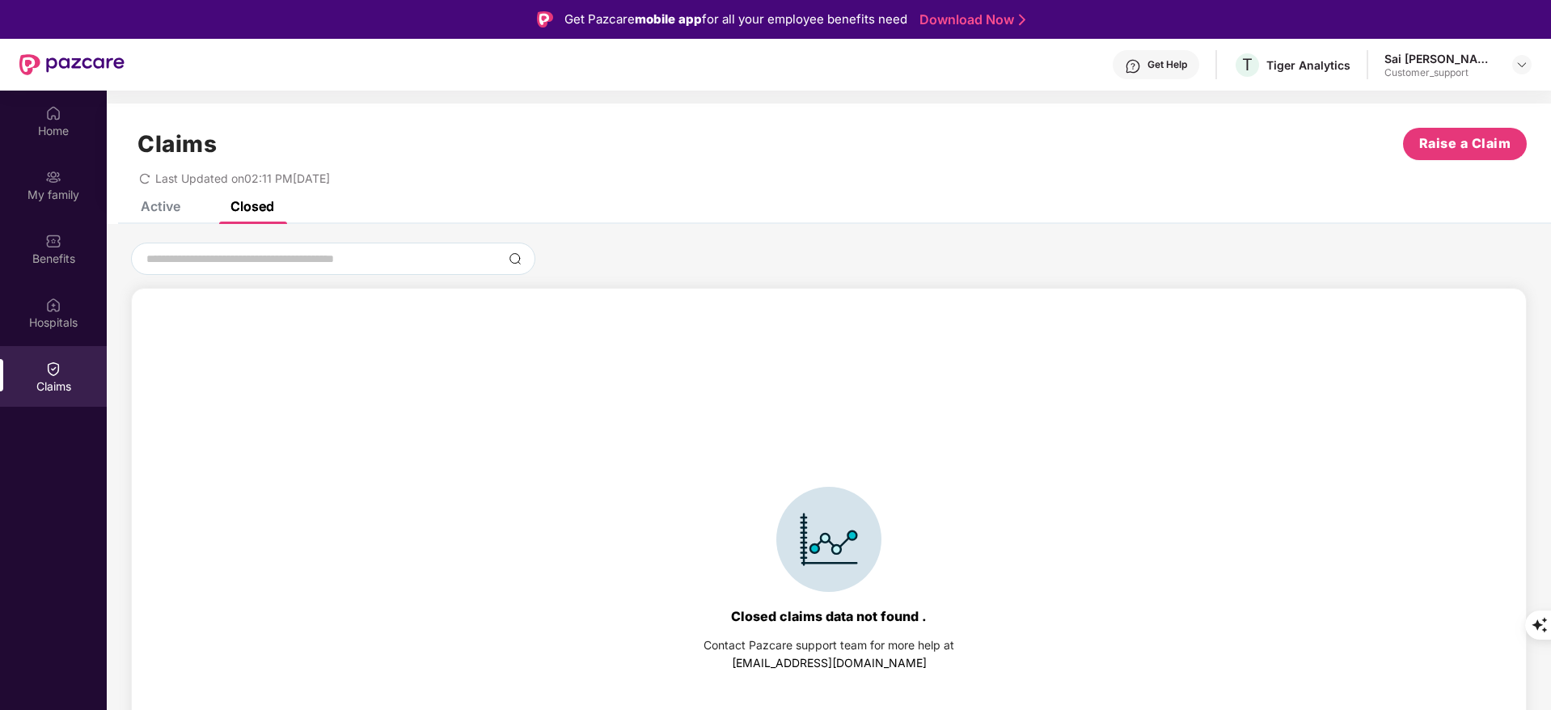
click at [154, 216] on div "Active" at bounding box center [148, 206] width 64 height 36
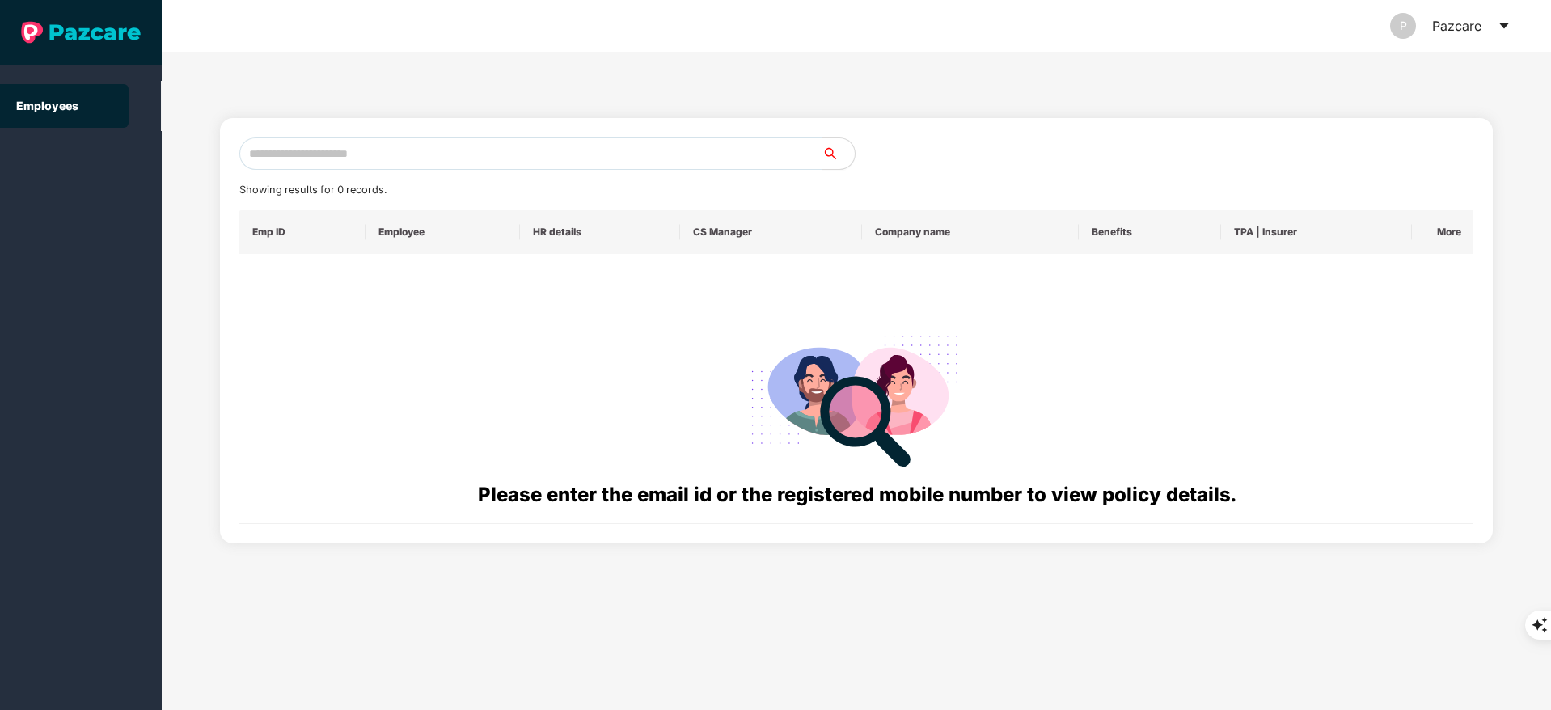
click at [298, 171] on div "Showing results for 0 records. Emp ID Employee HR details CS Manager Company na…" at bounding box center [856, 330] width 1235 height 387
click at [287, 128] on div "Showing results for 0 records. Emp ID Employee HR details CS Manager Company na…" at bounding box center [857, 330] width 1274 height 425
click at [285, 142] on input "text" at bounding box center [530, 153] width 583 height 32
paste input "**********"
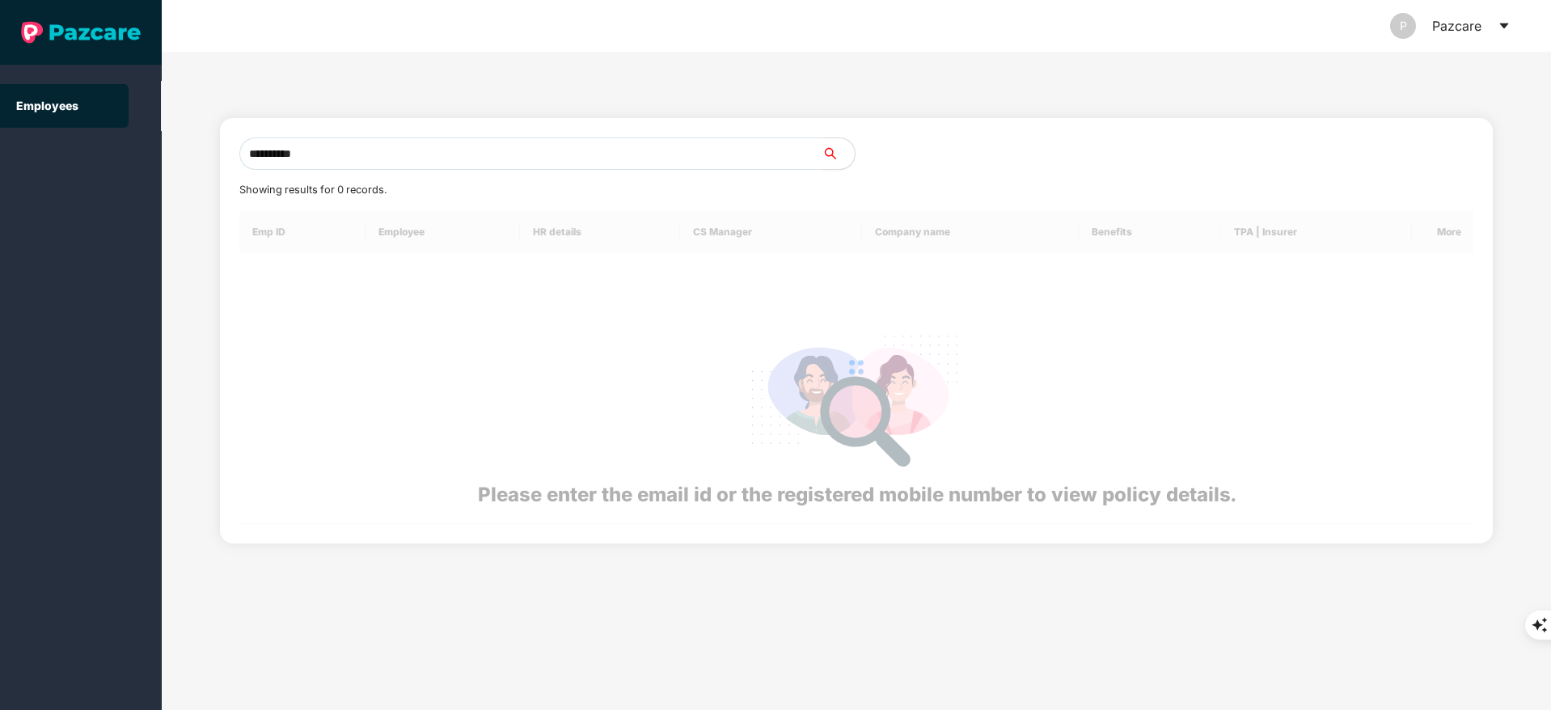
click at [285, 142] on input "**********" at bounding box center [530, 153] width 583 height 32
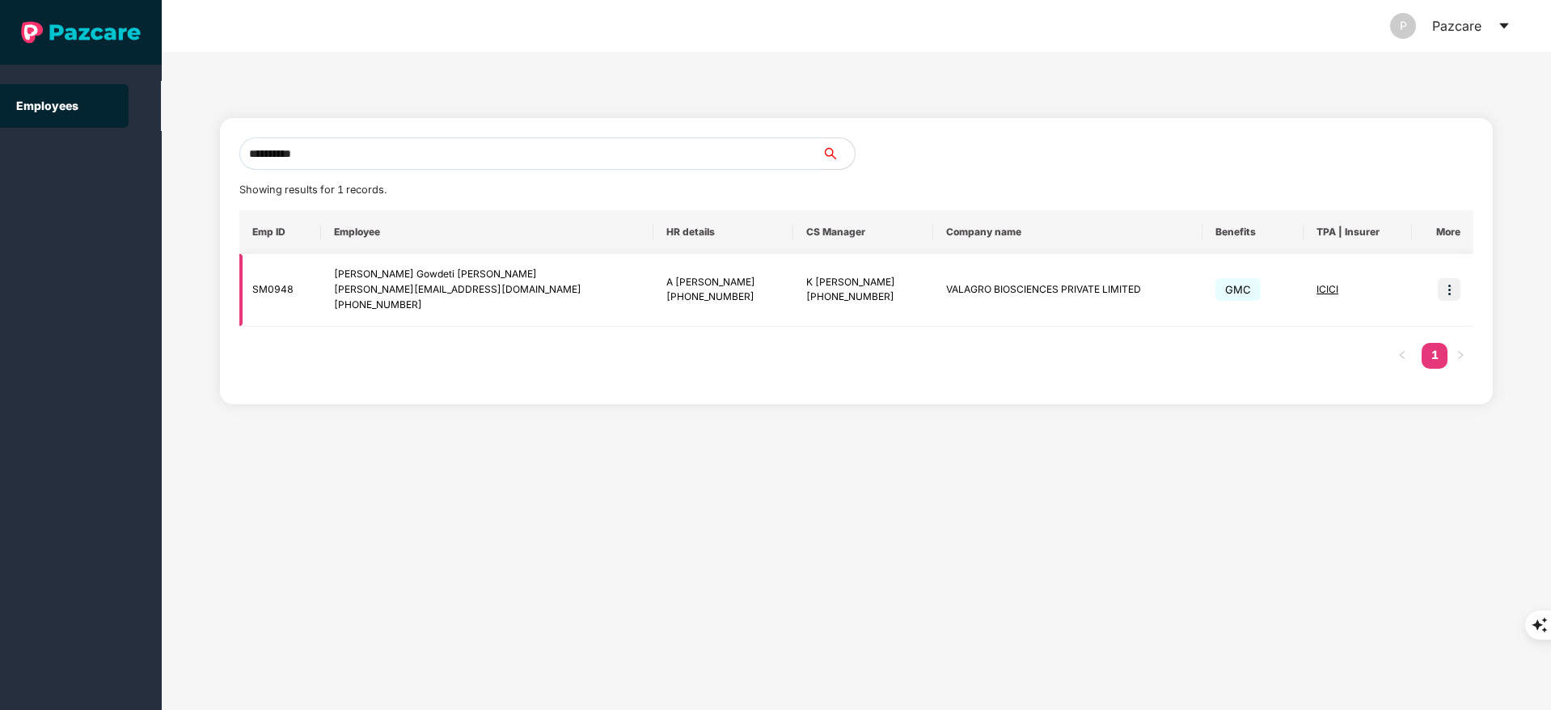
type input "**********"
click at [1448, 284] on img at bounding box center [1449, 289] width 23 height 23
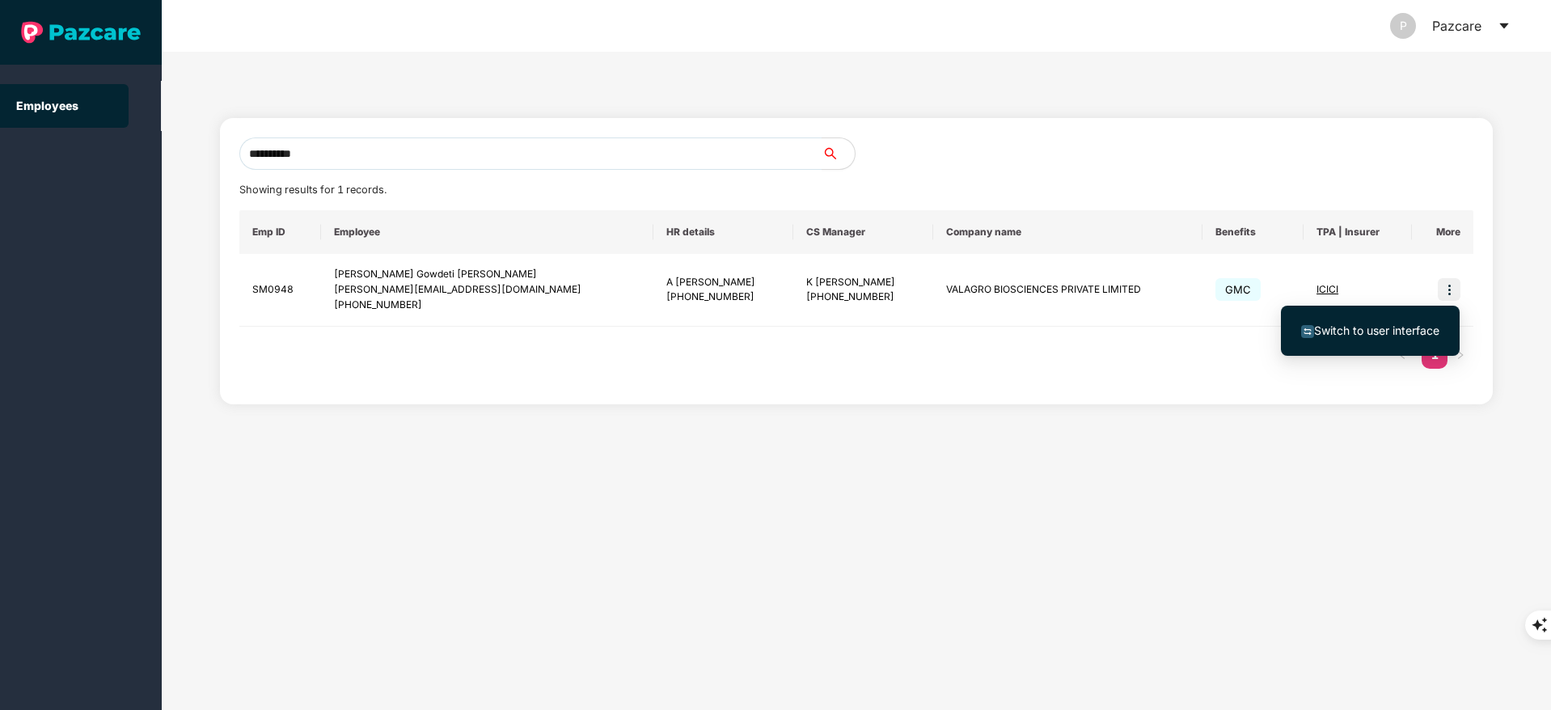
click at [1362, 332] on span "Switch to user interface" at bounding box center [1376, 330] width 125 height 14
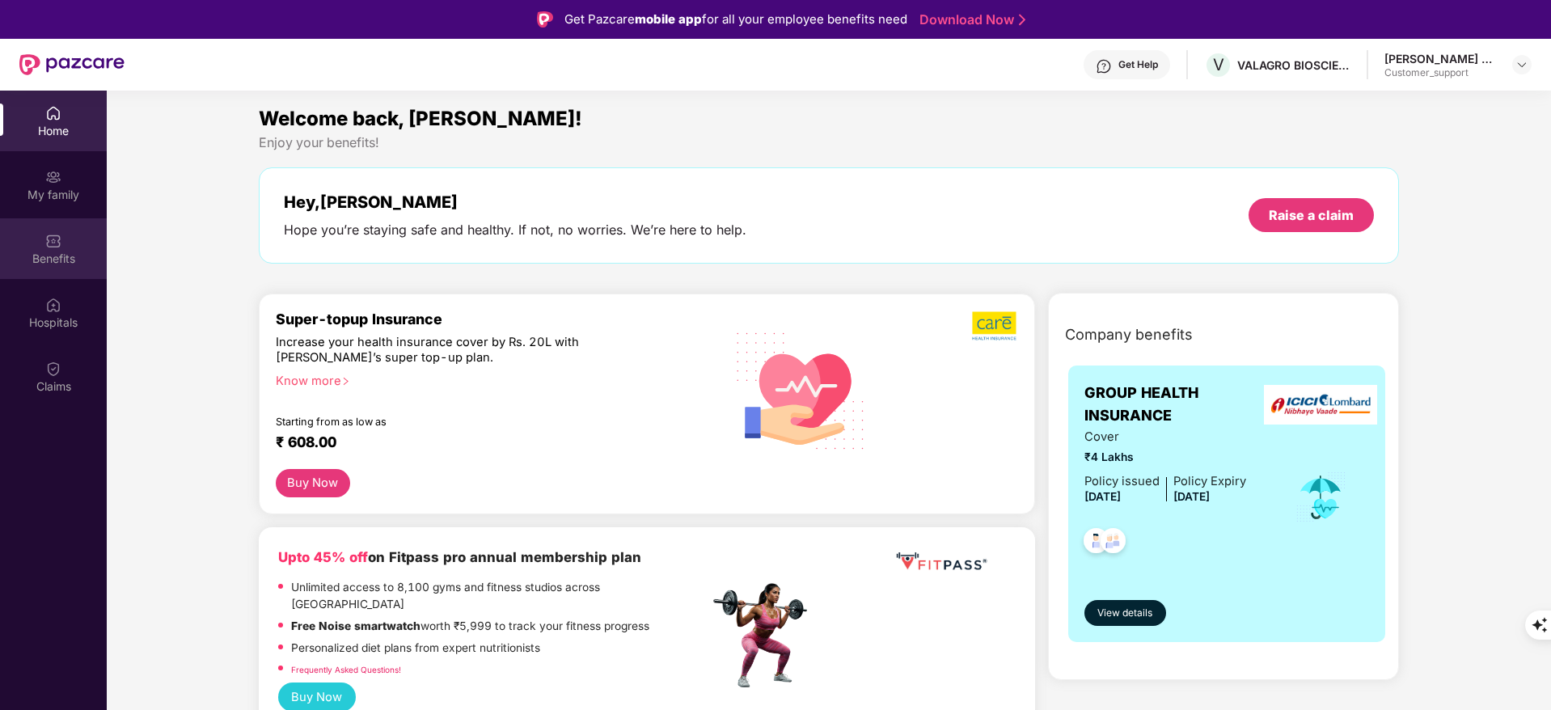
click at [39, 247] on div "Benefits" at bounding box center [53, 248] width 107 height 61
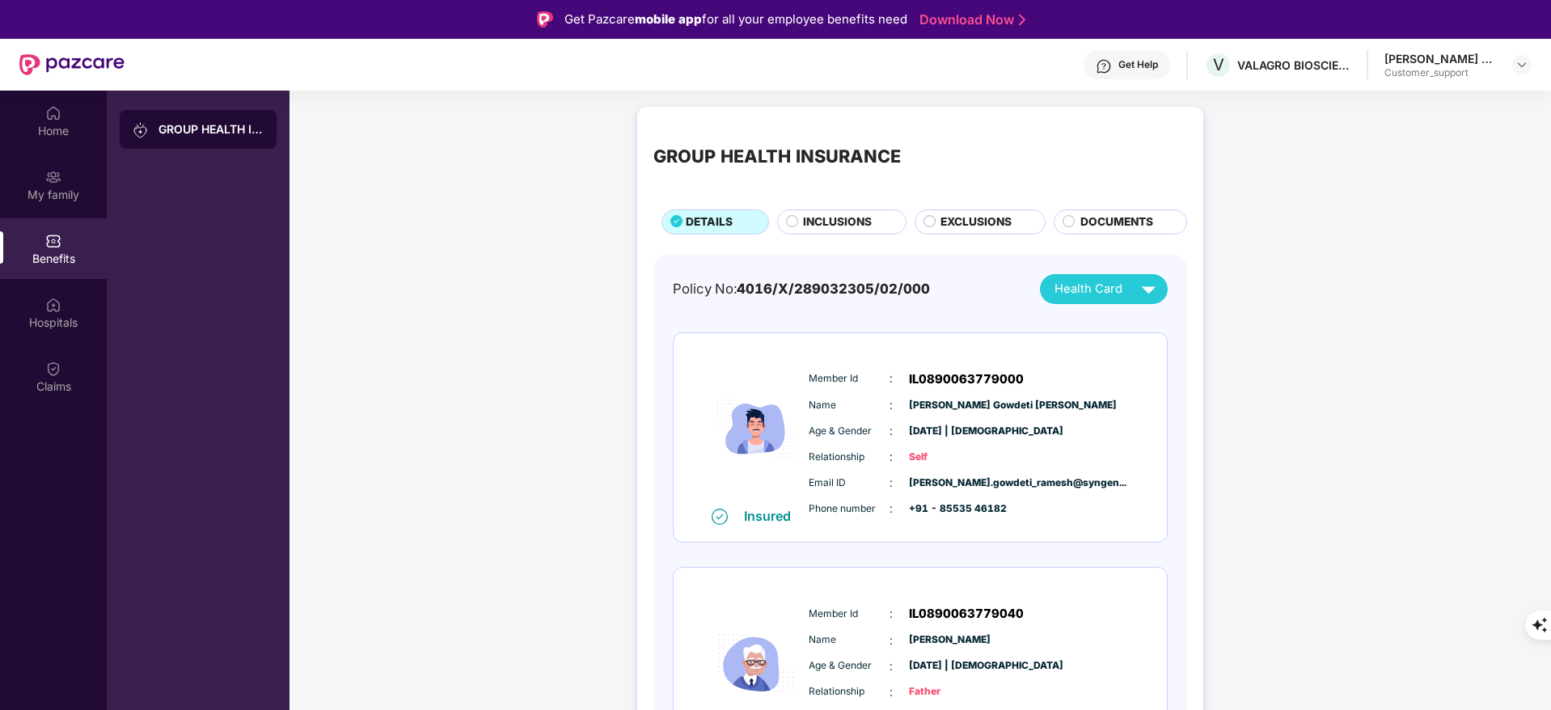
click at [974, 210] on div "EXCLUSIONS" at bounding box center [981, 221] width 132 height 25
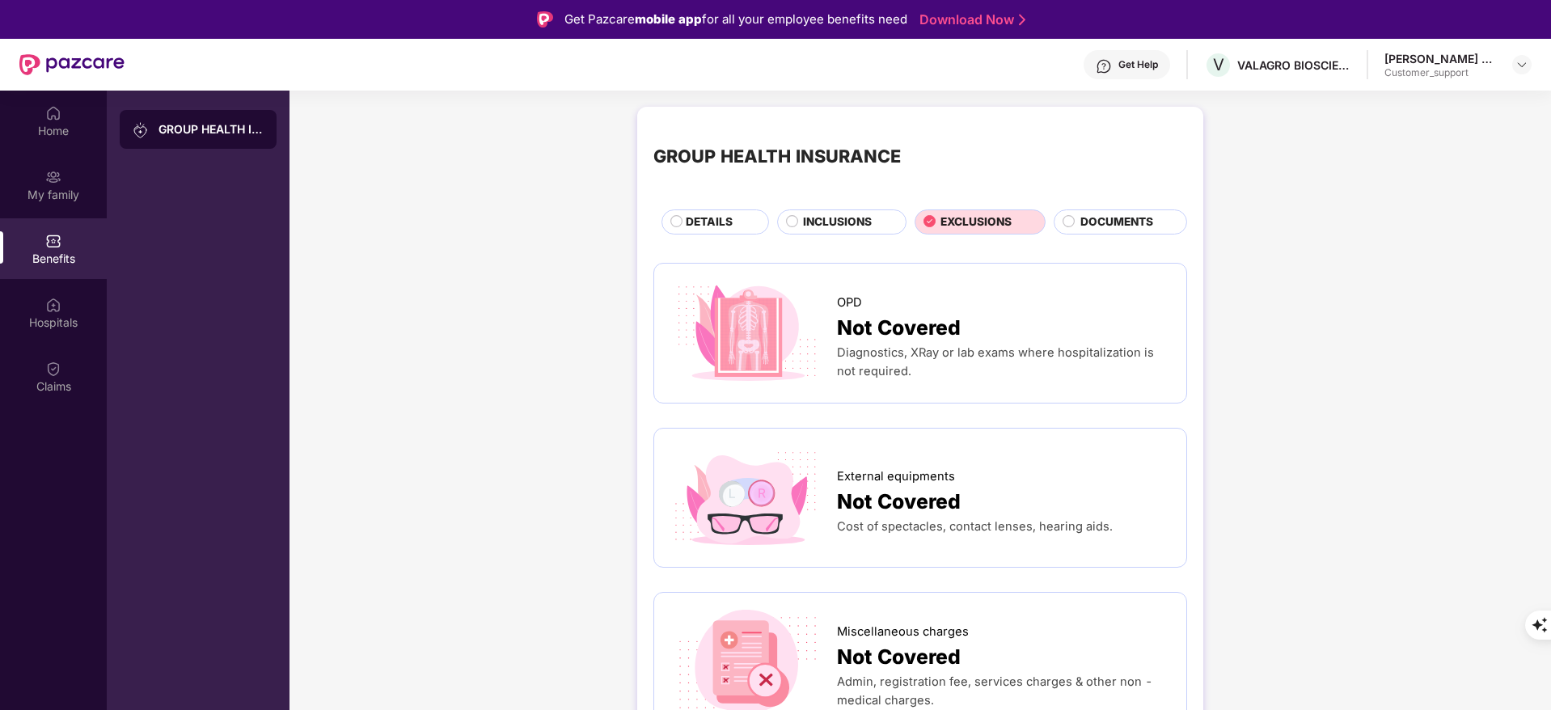
click at [714, 214] on span "DETAILS" at bounding box center [709, 222] width 47 height 18
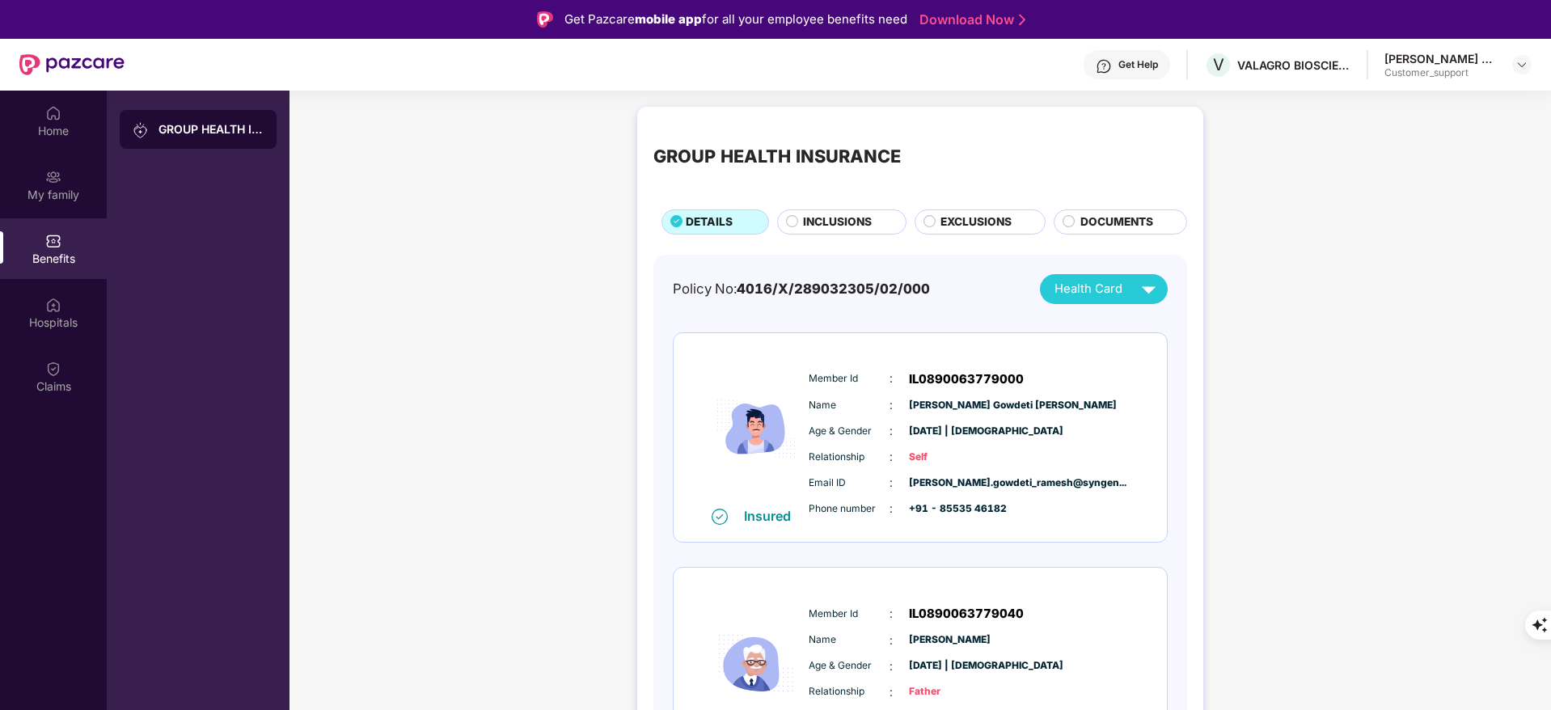
click at [945, 226] on span "EXCLUSIONS" at bounding box center [975, 222] width 71 height 18
